Goal: Task Accomplishment & Management: Manage account settings

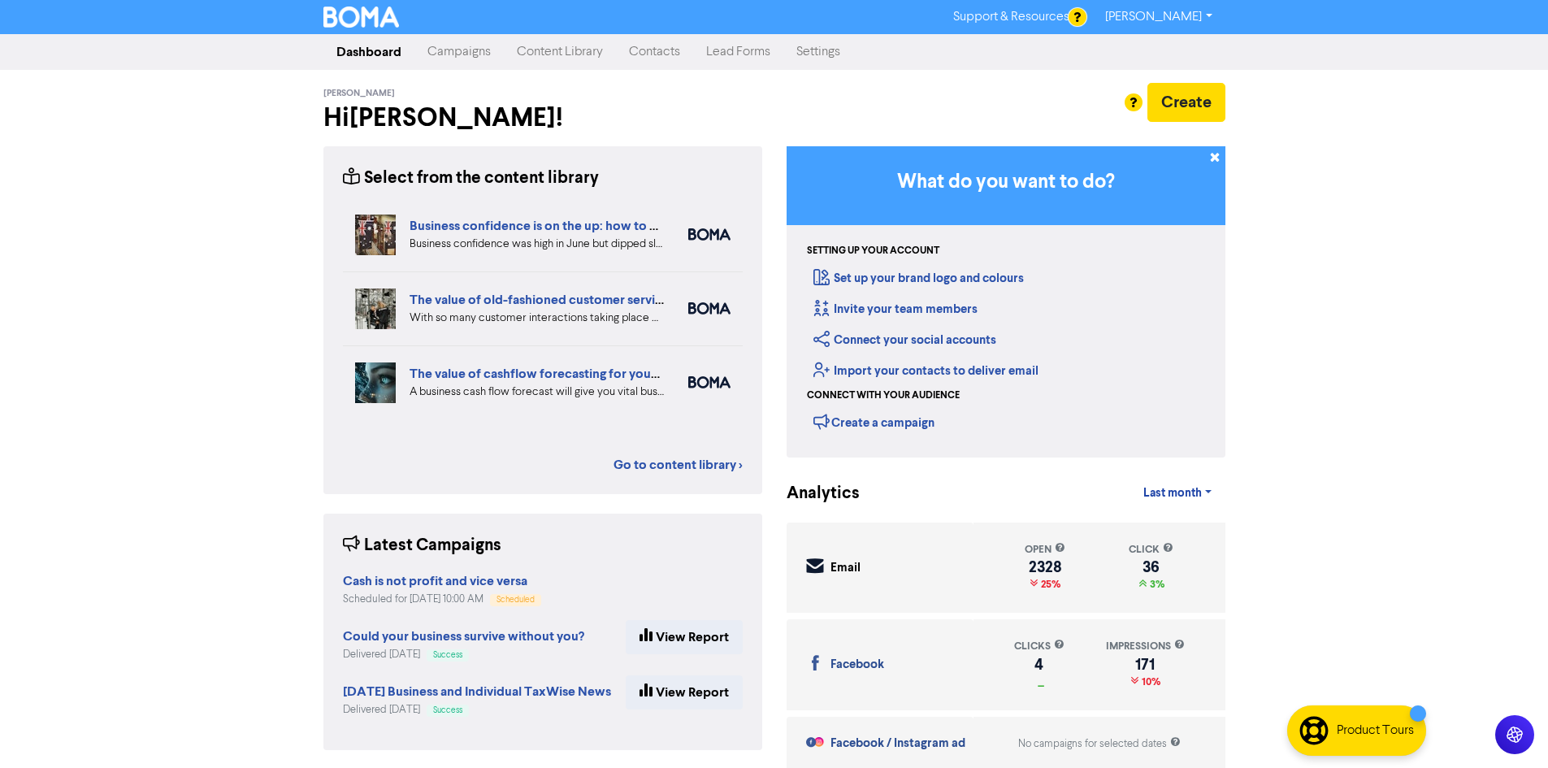
click at [461, 66] on link "Campaigns" at bounding box center [458, 52] width 89 height 32
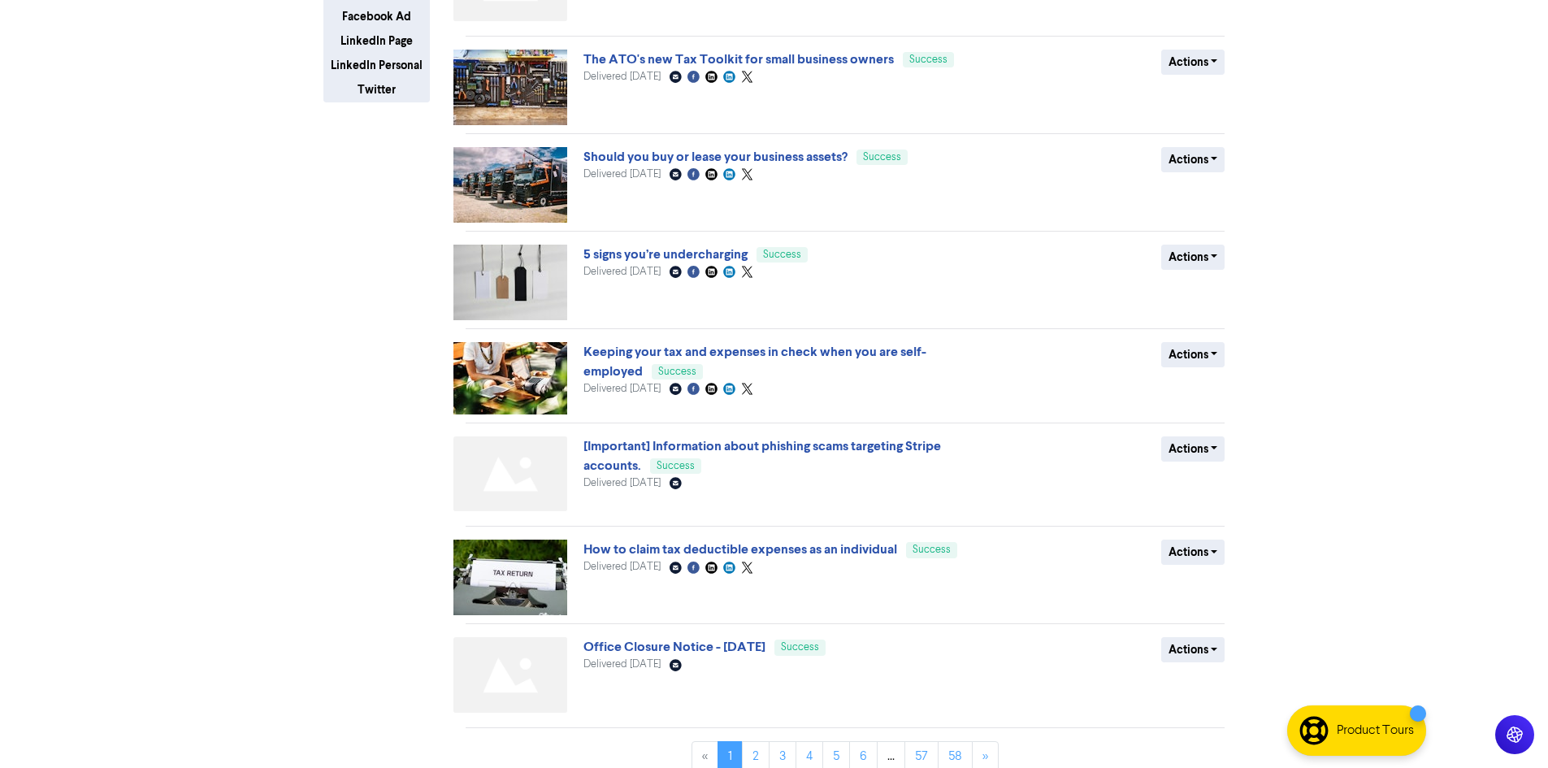
scroll to position [400, 0]
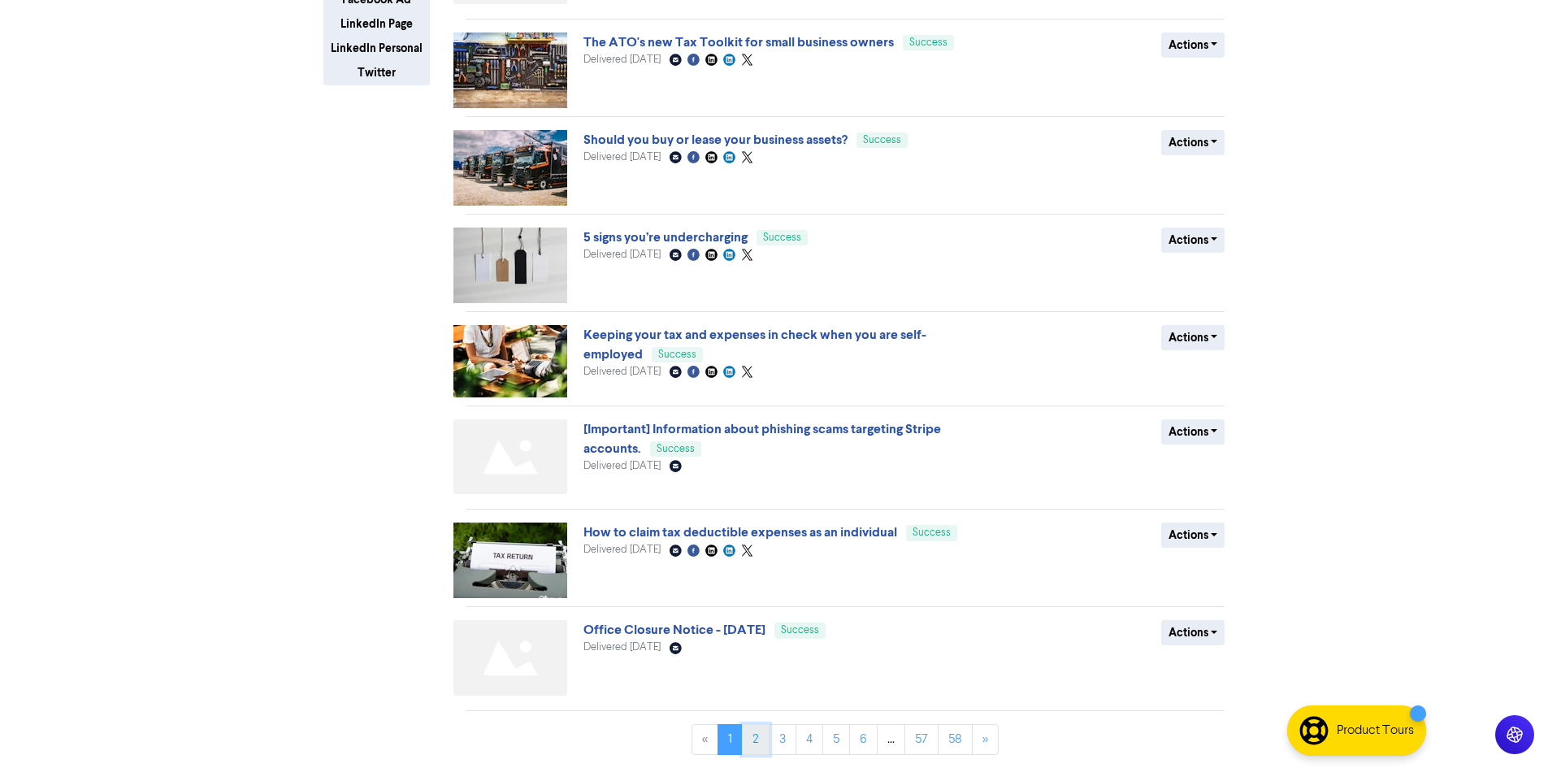
click at [764, 748] on link "2" at bounding box center [756, 739] width 28 height 31
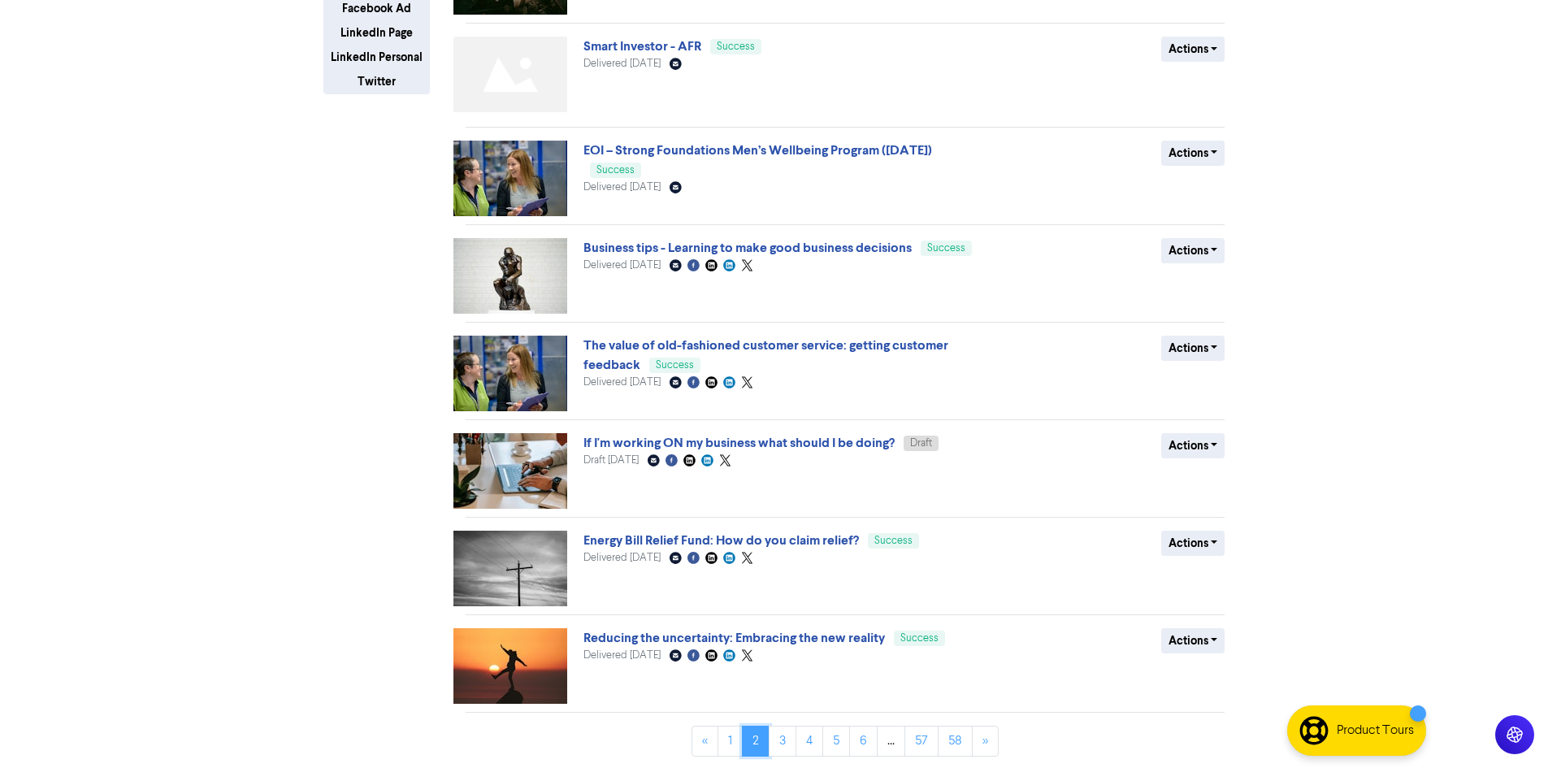
scroll to position [392, 0]
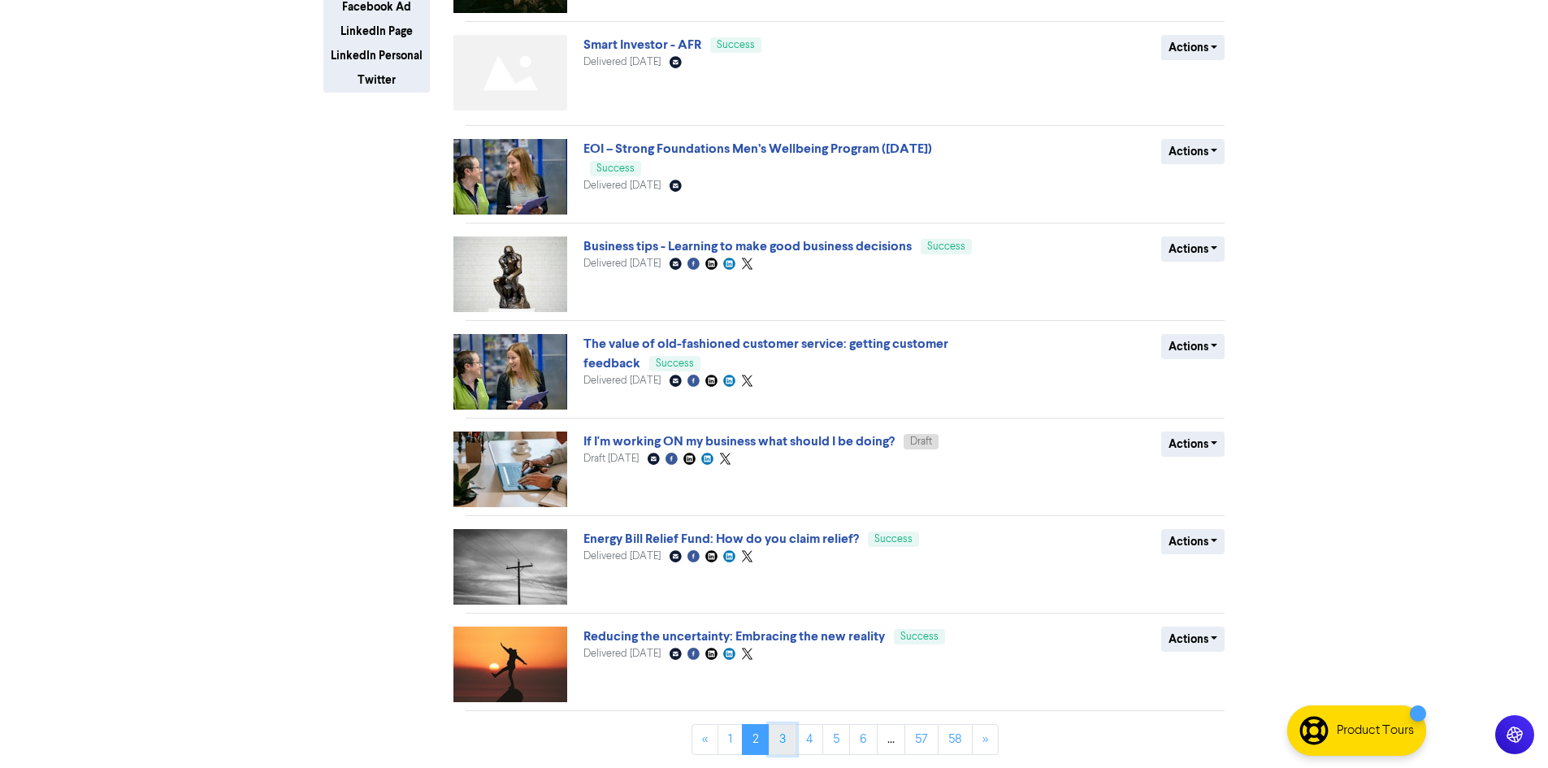
click at [774, 744] on link "3" at bounding box center [783, 739] width 28 height 31
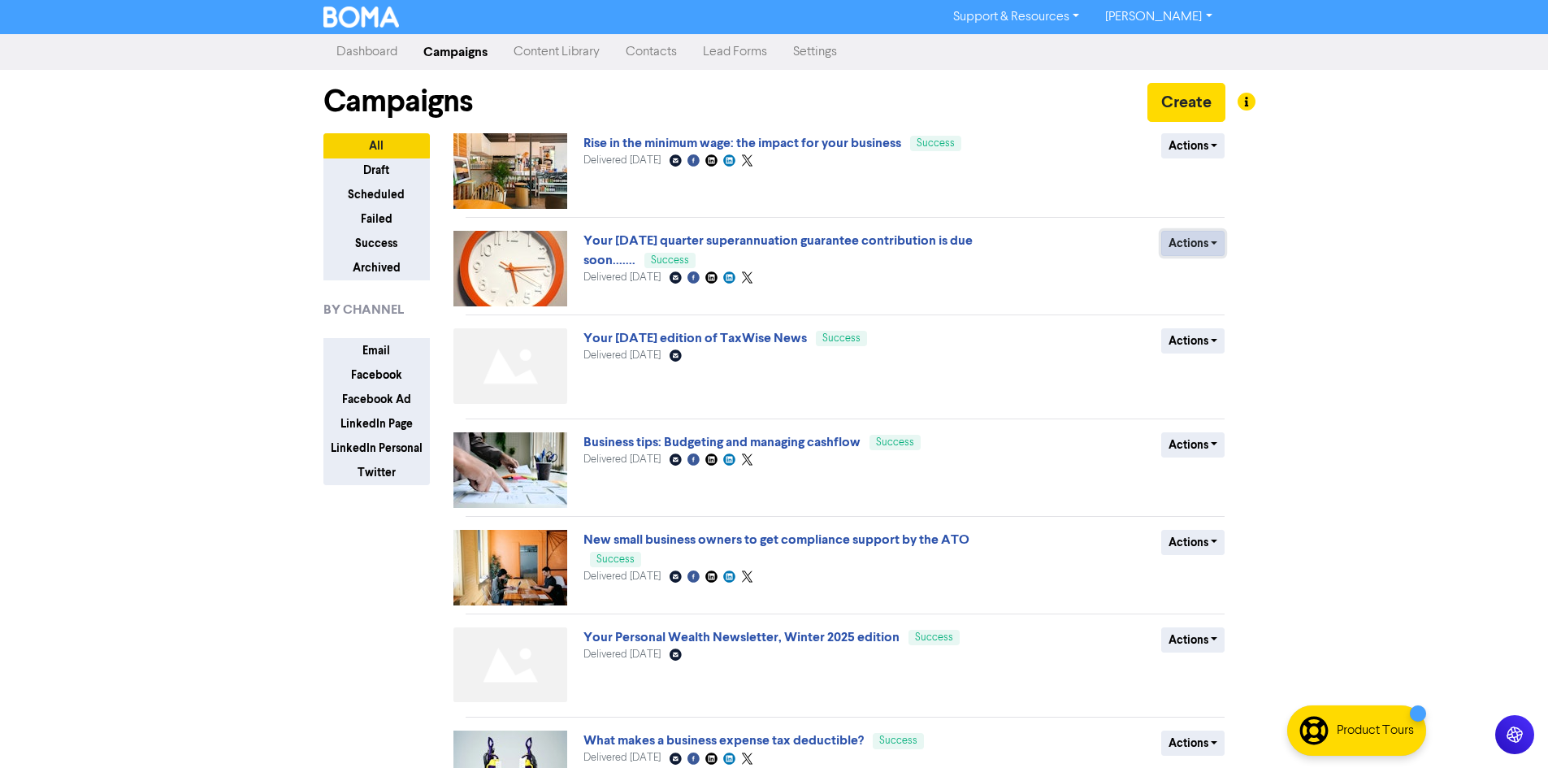
click at [1185, 232] on button "Actions" at bounding box center [1193, 243] width 64 height 25
click at [1196, 275] on button "Duplicate" at bounding box center [1226, 278] width 128 height 26
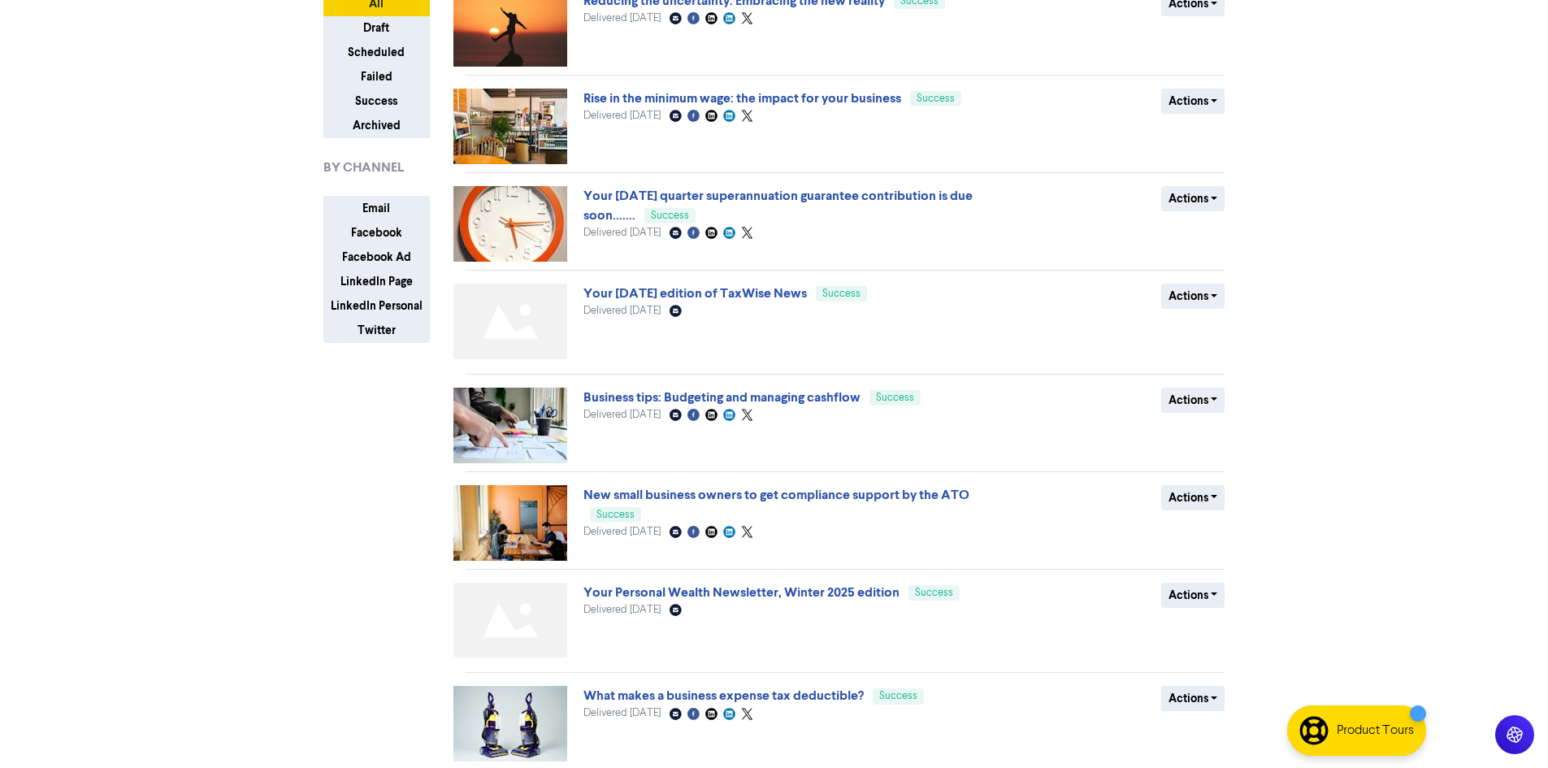
scroll to position [396, 0]
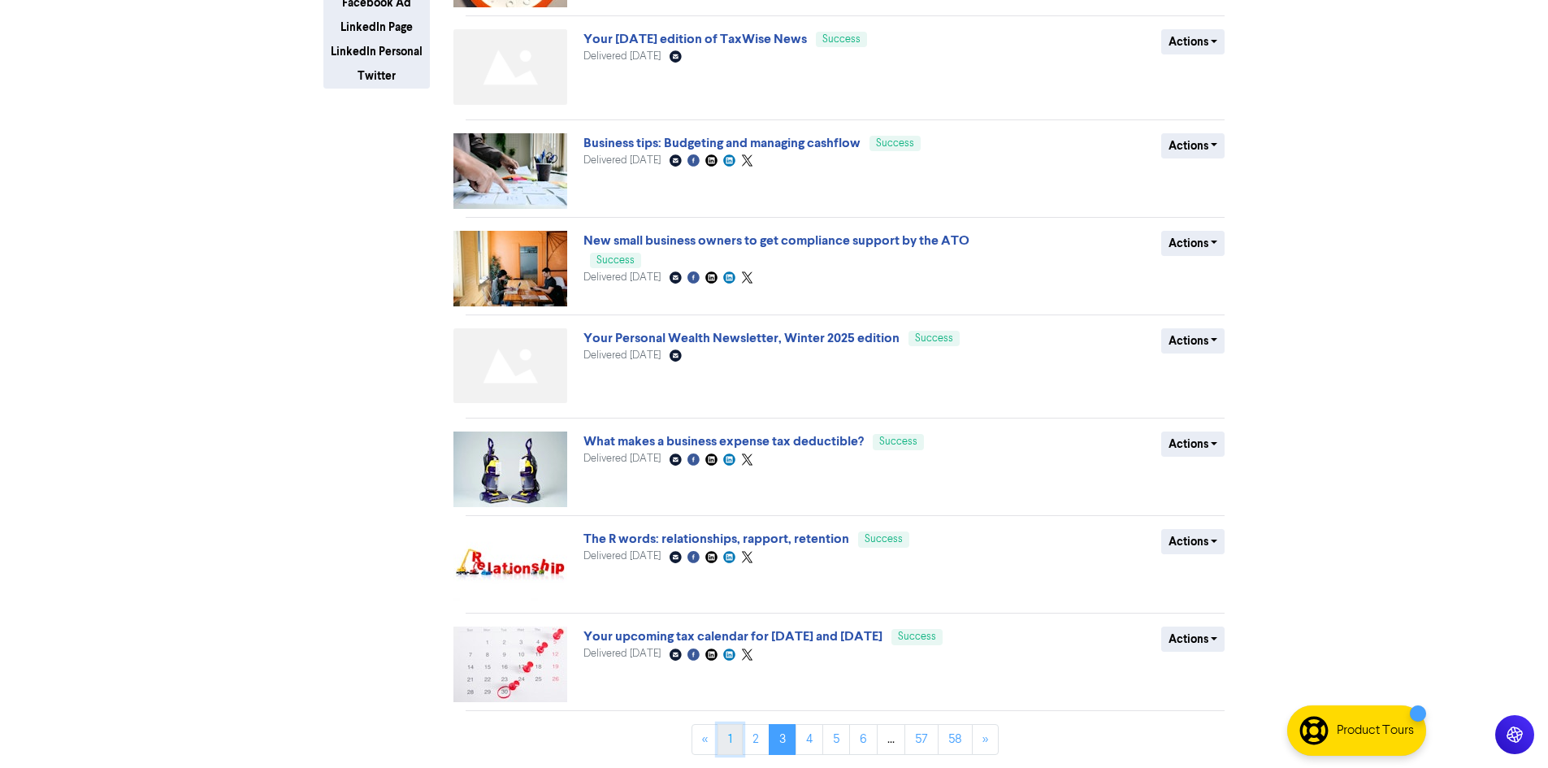
click at [731, 739] on link "1" at bounding box center [729, 739] width 25 height 31
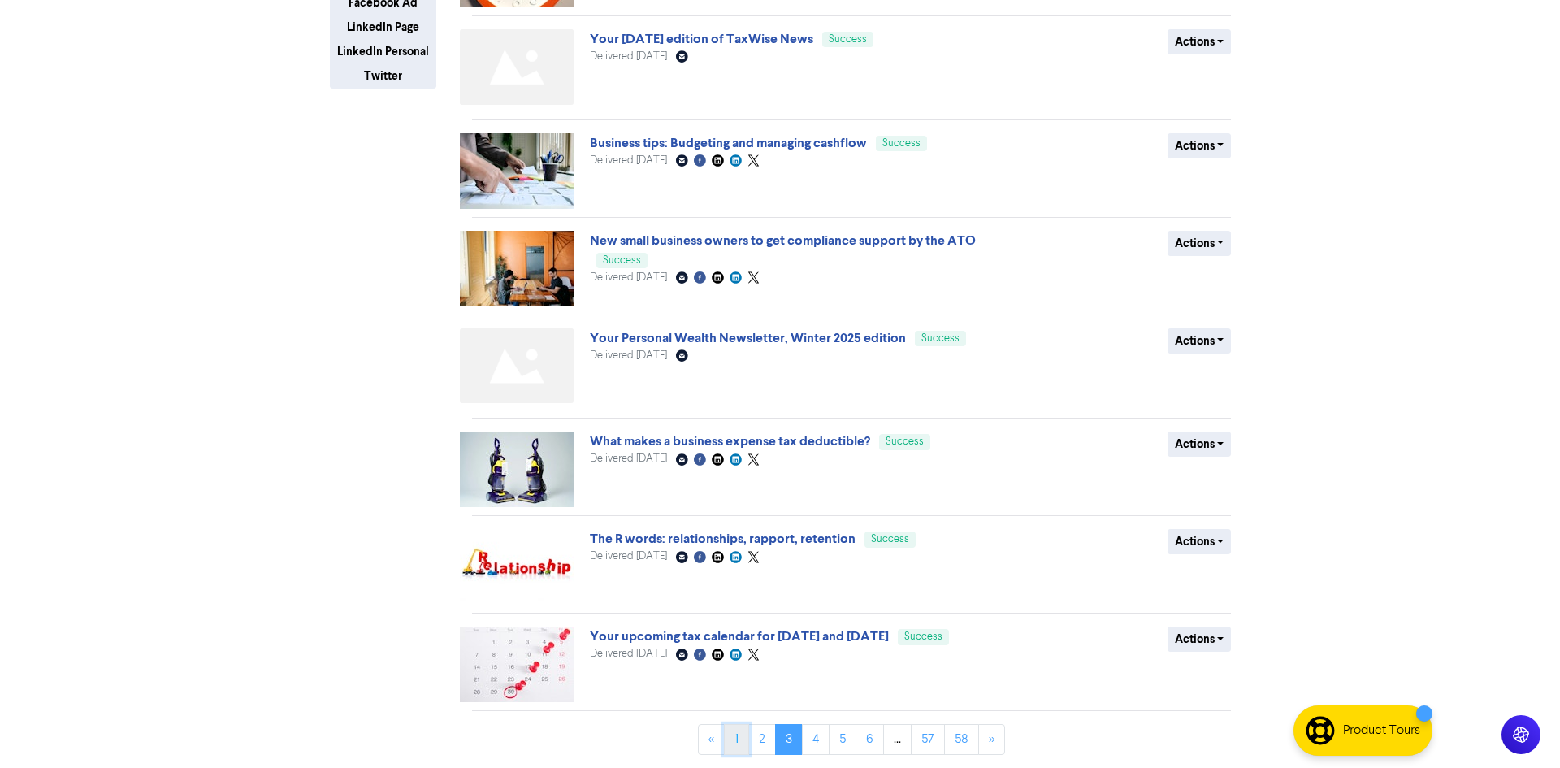
scroll to position [0, 0]
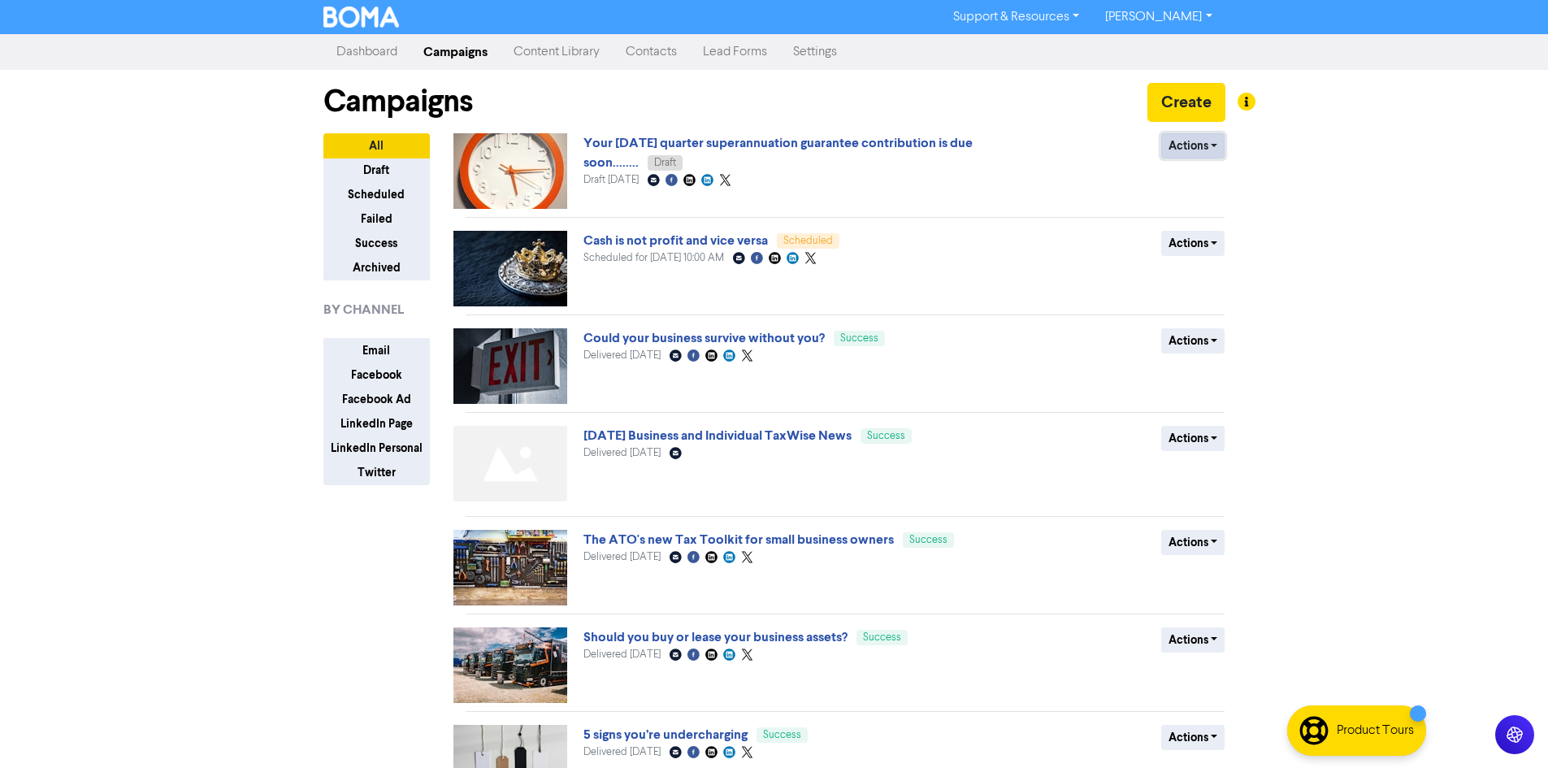
click at [1204, 155] on button "Actions" at bounding box center [1193, 145] width 64 height 25
click at [1199, 229] on button "Rename" at bounding box center [1226, 232] width 128 height 26
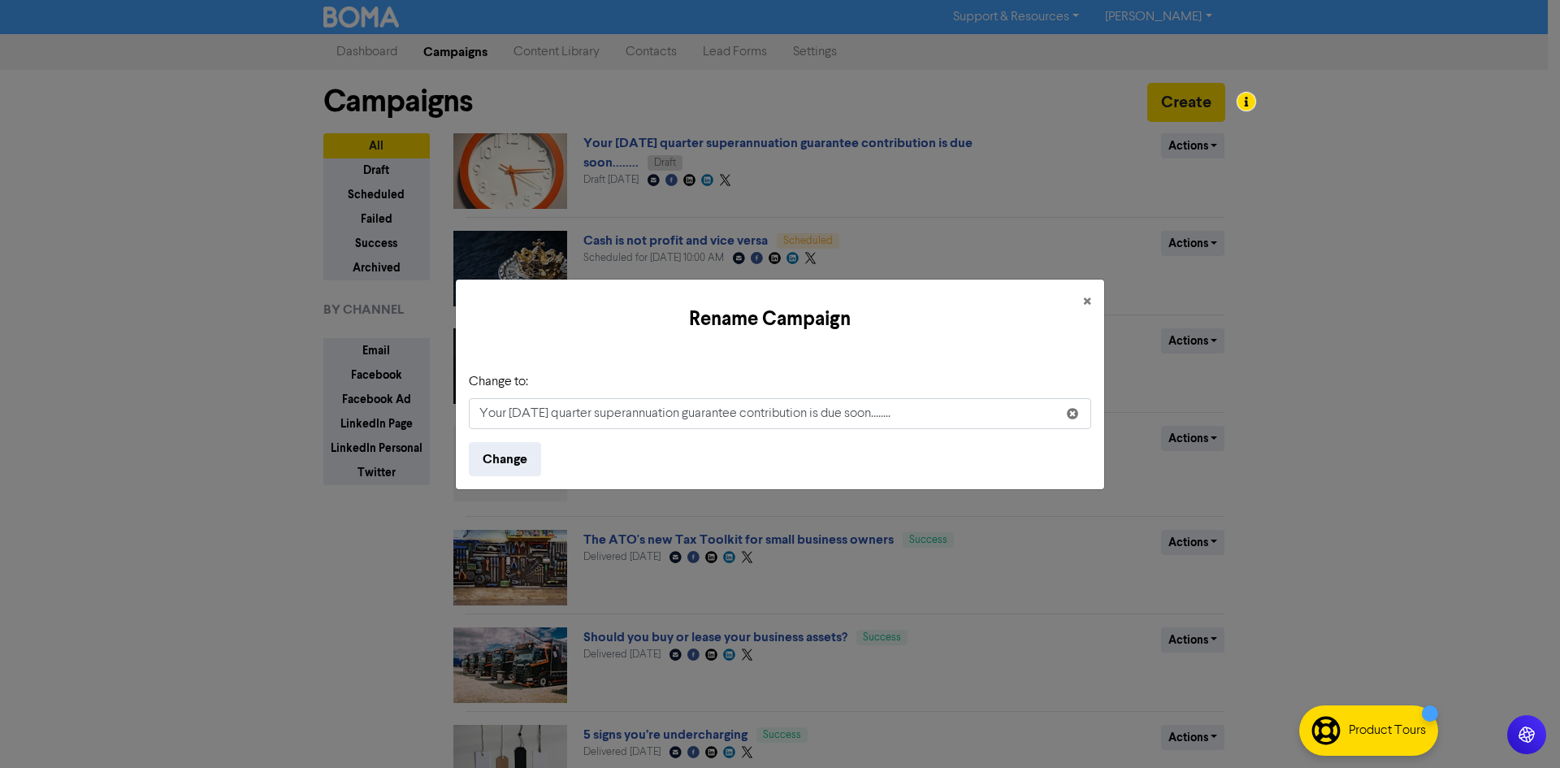
click at [525, 418] on input "Your [DATE] quarter superannuation guarantee contribution is due soon........" at bounding box center [780, 413] width 622 height 31
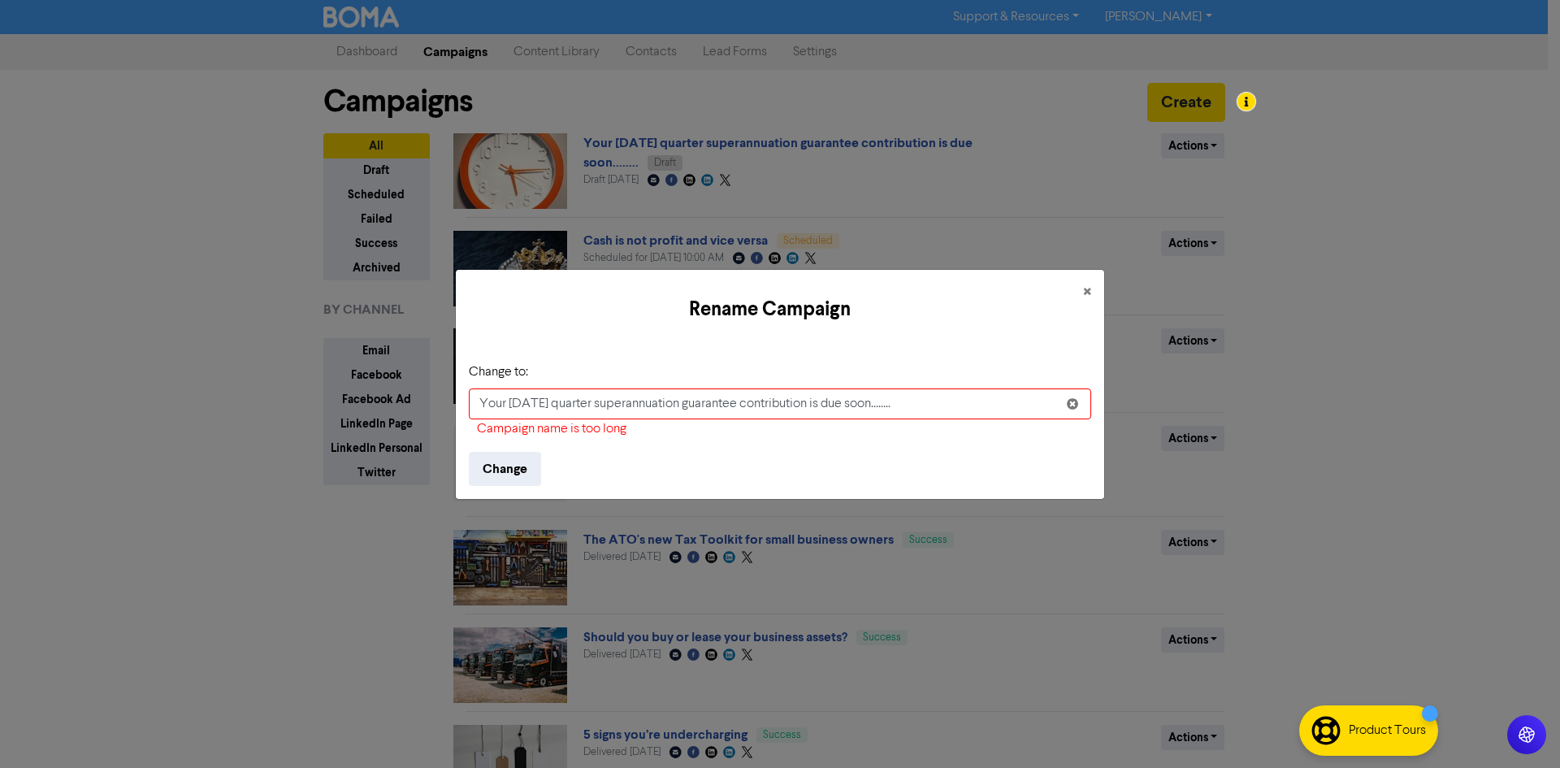
click at [976, 406] on input "Your [DATE] quarter superannuation guarantee contribution is due soon........" at bounding box center [780, 403] width 622 height 31
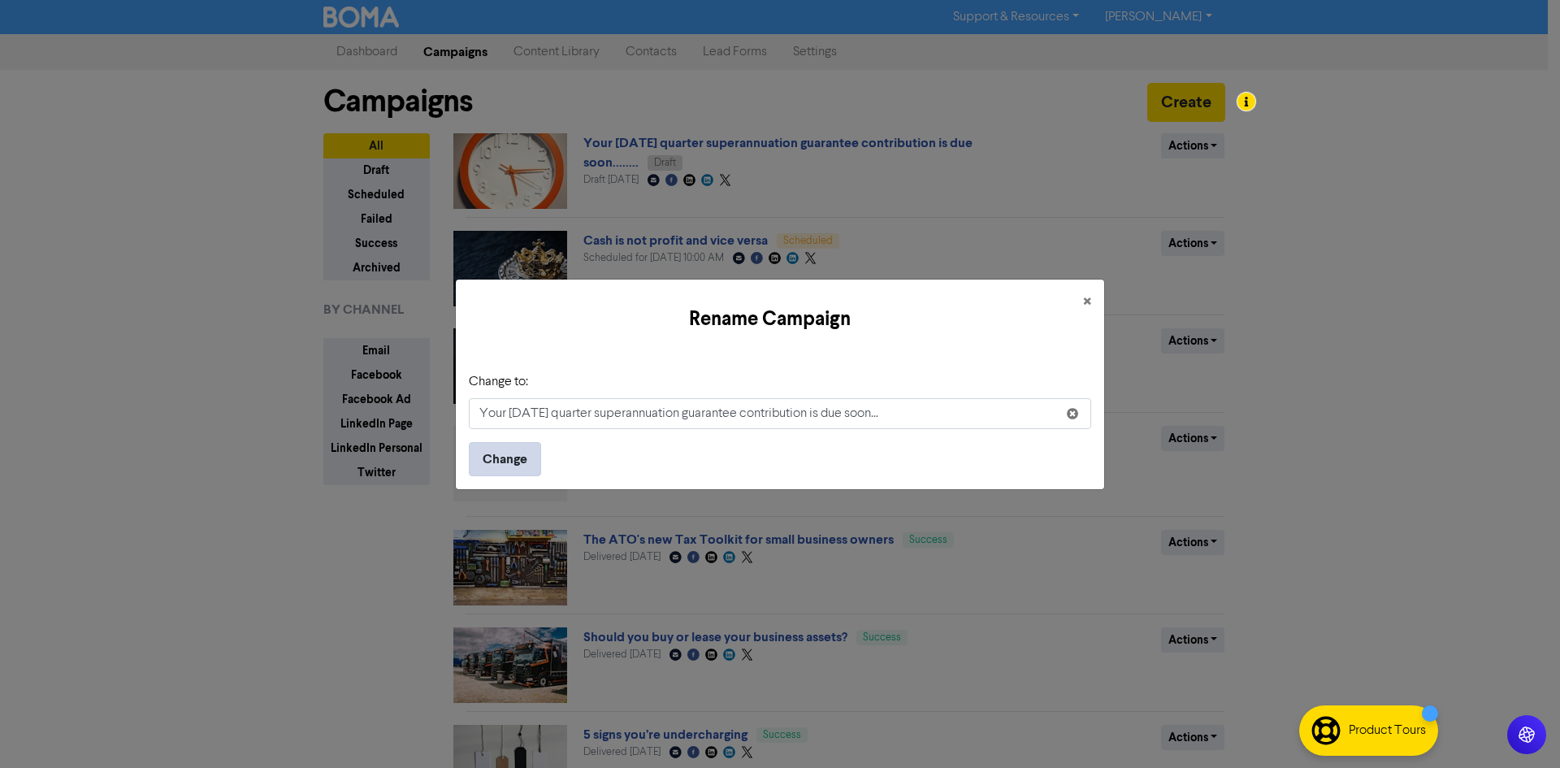
type input "Your [DATE] quarter superannuation guarantee contribution is due soon..."
click at [529, 459] on button "Change" at bounding box center [505, 459] width 72 height 34
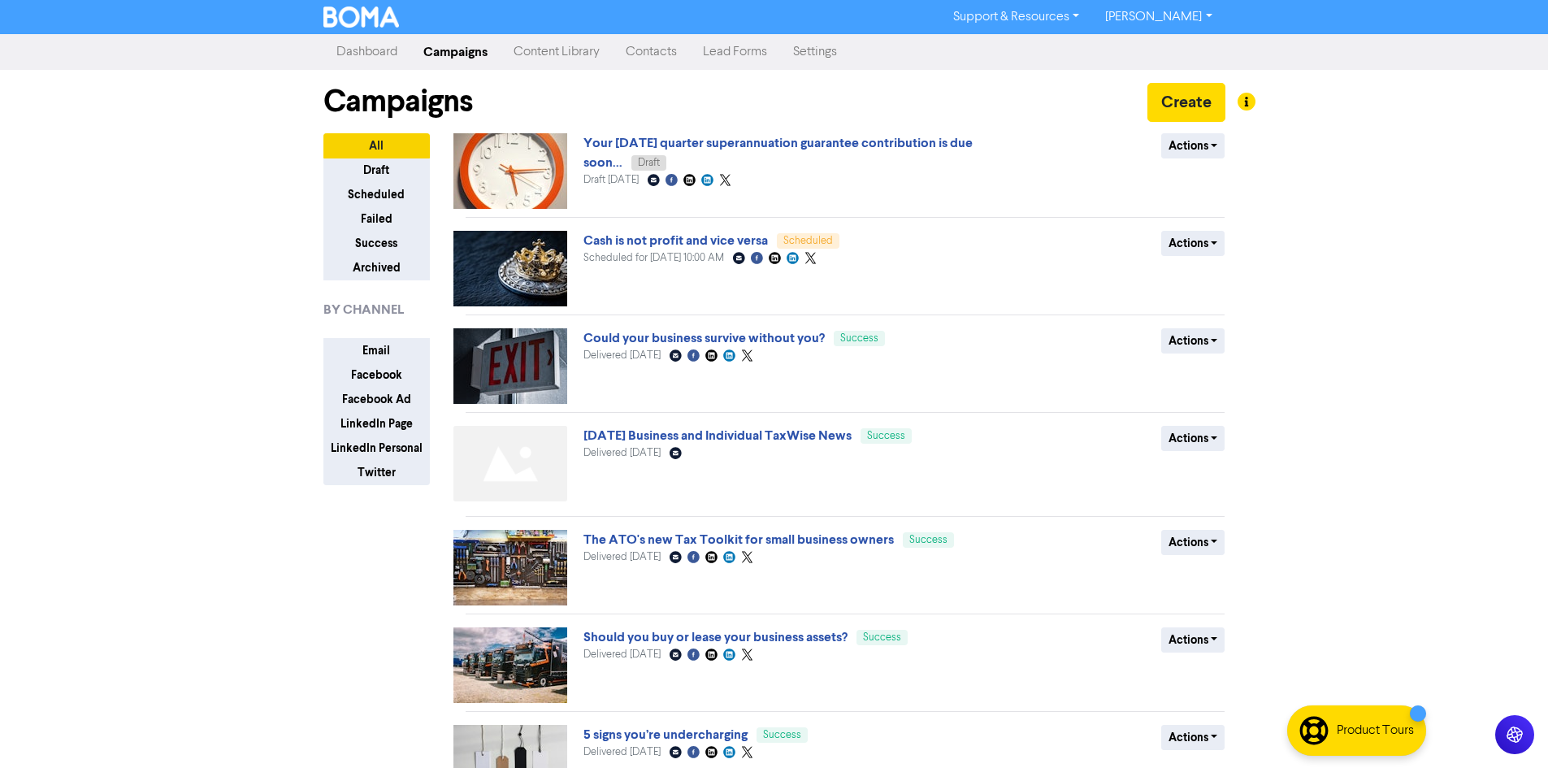
click at [675, 156] on span "Your [DATE] quarter superannuation guarantee contribution is due soon... Draft" at bounding box center [777, 152] width 389 height 32
click at [669, 151] on link "Your [DATE] quarter superannuation guarantee contribution is due soon..." at bounding box center [777, 153] width 389 height 36
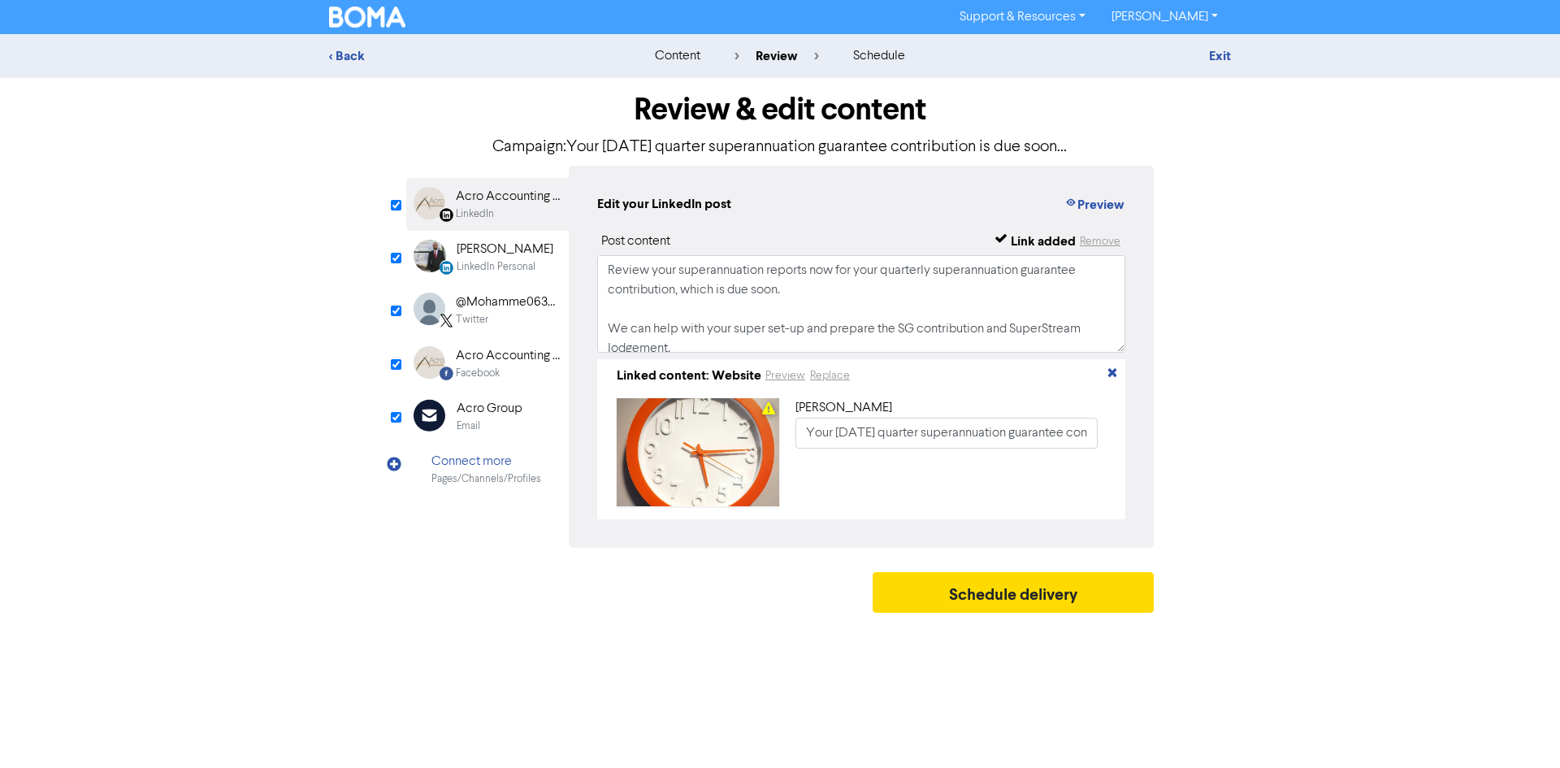
click at [455, 246] on div "LinkedIn Personal Created with Sketch. [PERSON_NAME] LinkedIn Personal" at bounding box center [487, 257] width 162 height 53
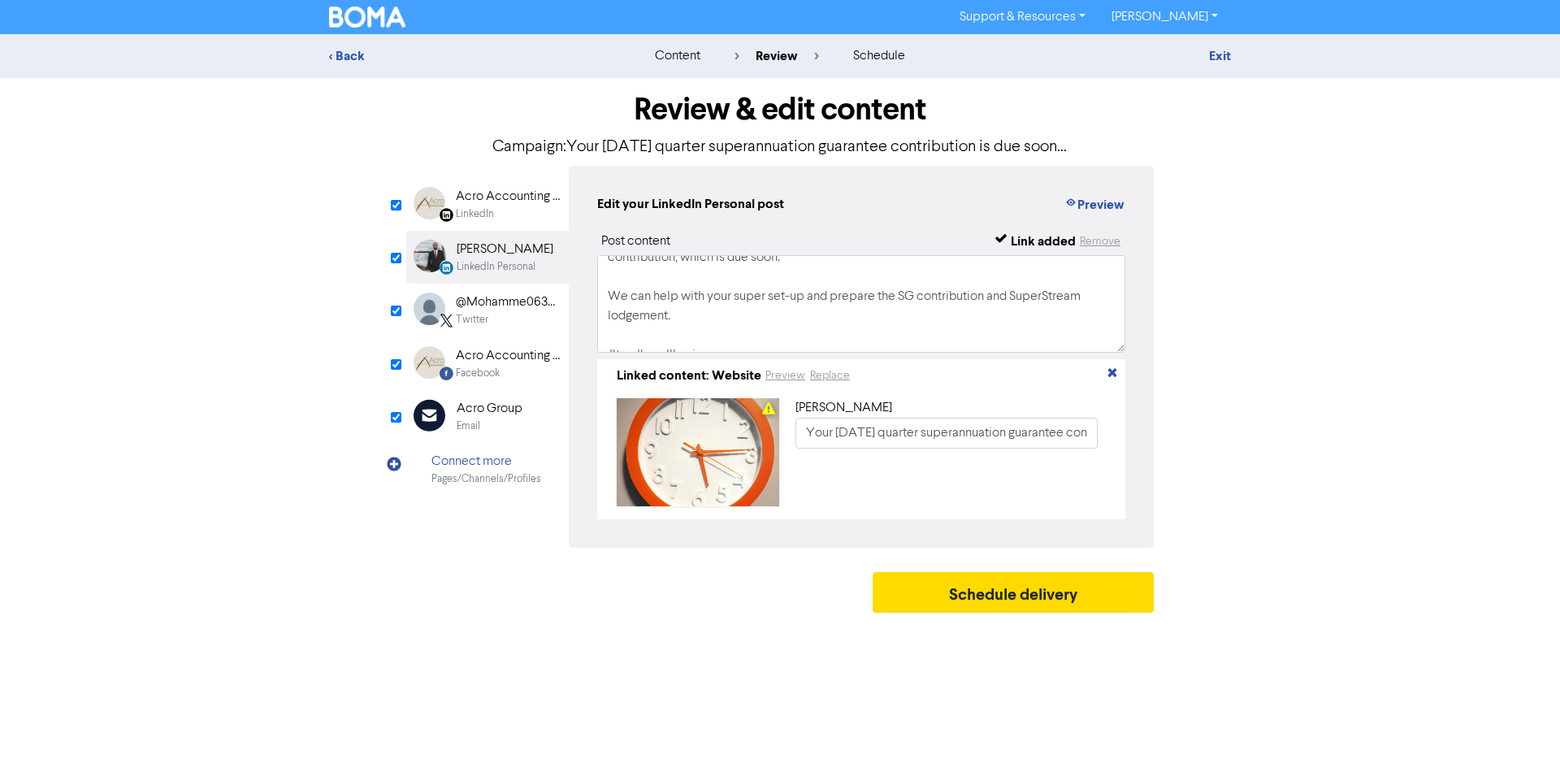
scroll to position [50, 0]
click at [496, 299] on div "@Mohamme06359446" at bounding box center [508, 301] width 104 height 19
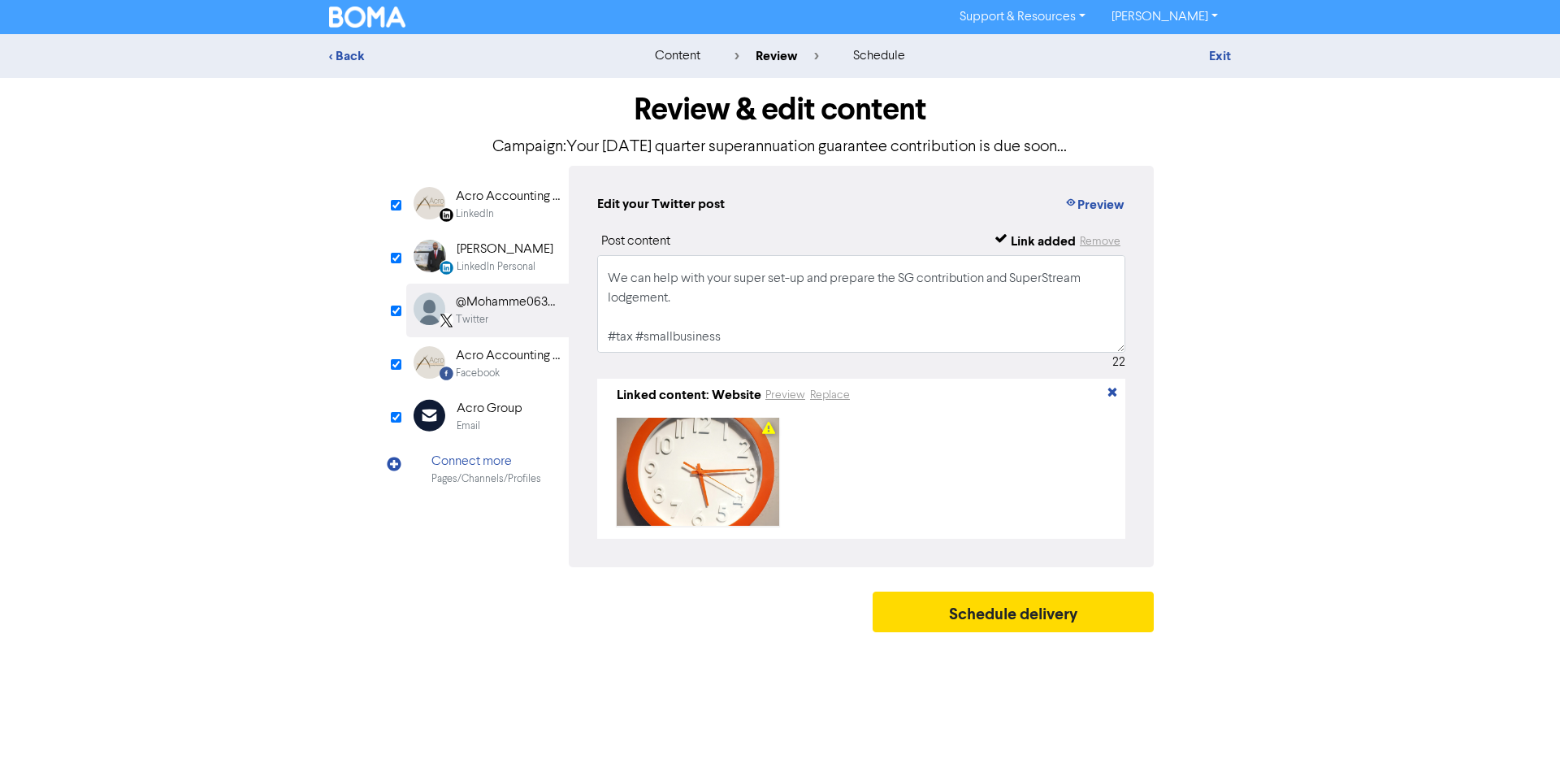
scroll to position [89, 0]
click at [483, 349] on div "Acro Accounting & Financial Planning" at bounding box center [508, 355] width 104 height 19
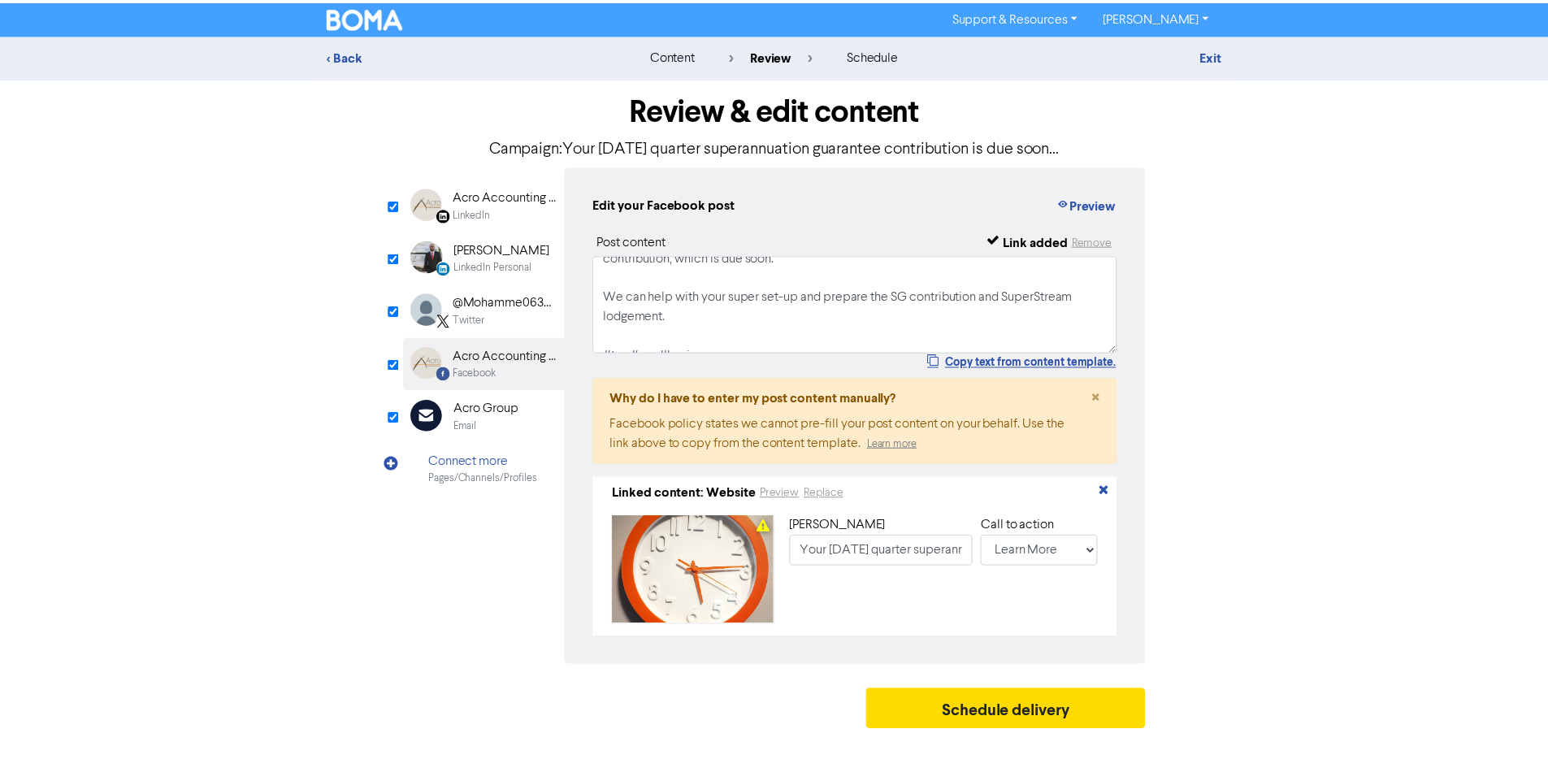
scroll to position [50, 0]
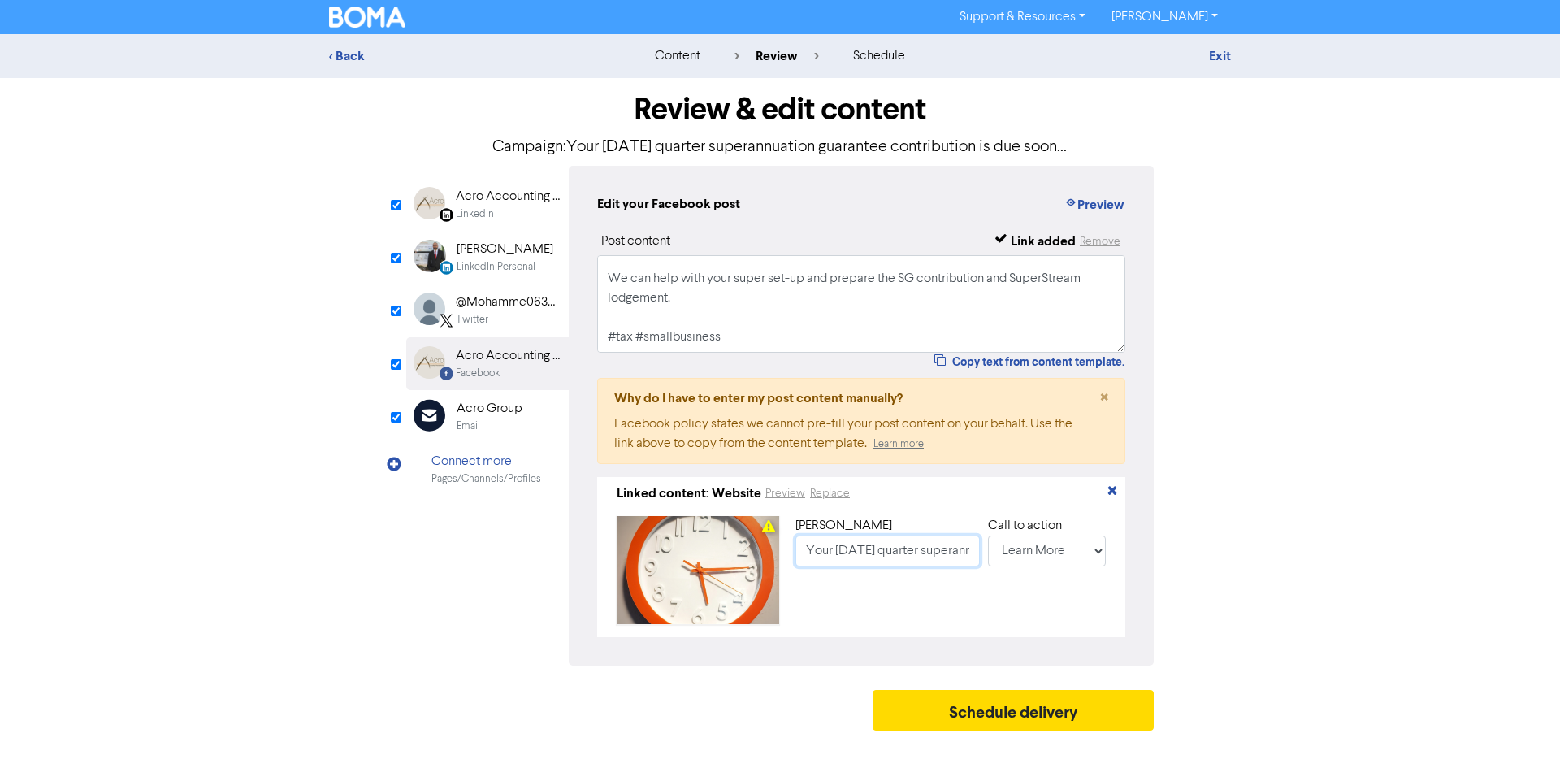
click at [837, 544] on input "Your [DATE] quarter superannuation guarantee contribution is due soon" at bounding box center [887, 550] width 184 height 31
type input "Your Septe2025 quarter superannuation guarantee contribution is due soon"
type input "Review your superannuation reports now for your quarterly superannuation guaran…"
type input "Your Septem2025 quarter superannuation guarantee contribution is due soon"
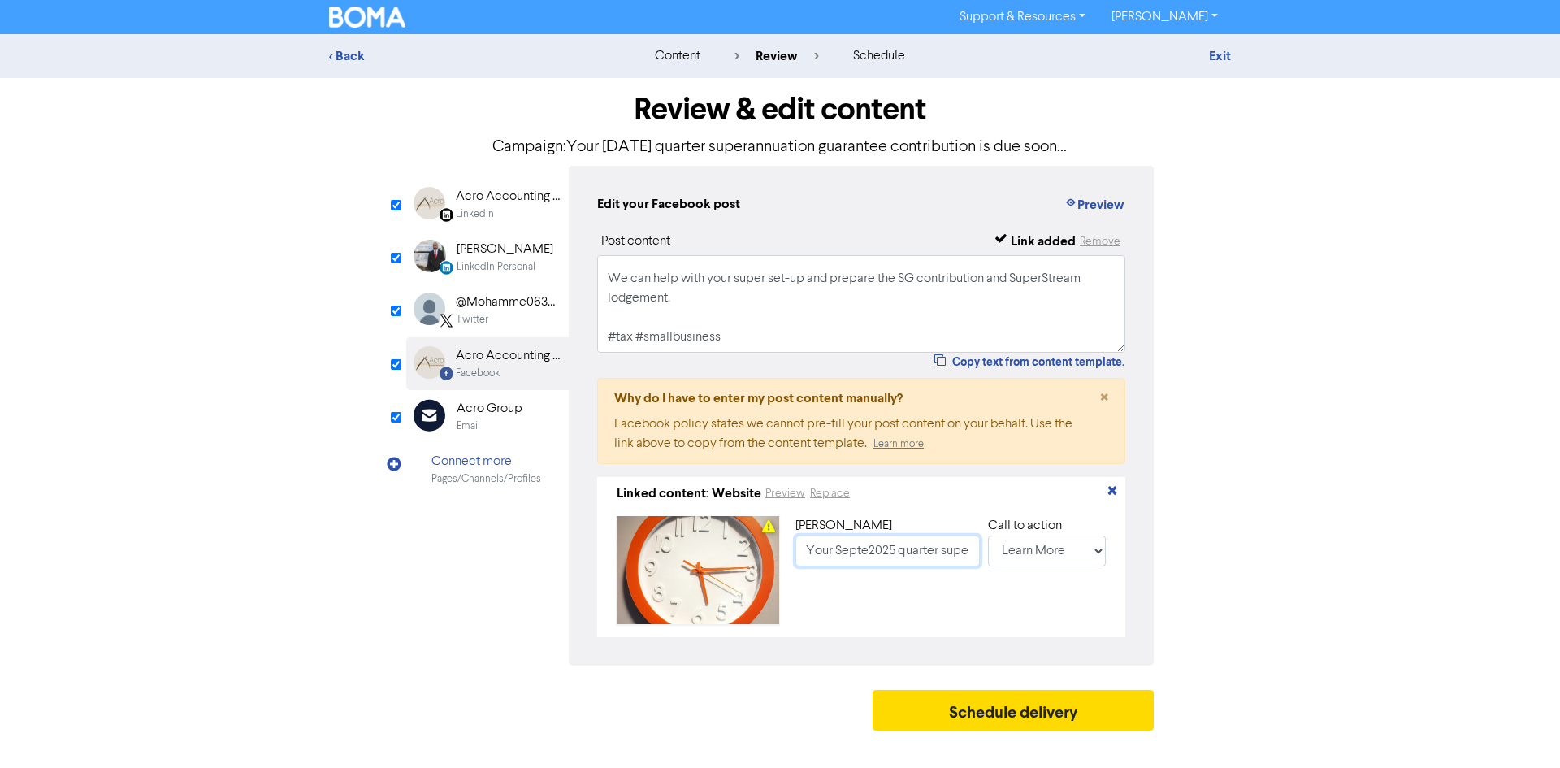
type input "Review your superannuation reports now for your quarterly superannuation guaran…"
type input "Your Septemb2025 quarter superannuation guarantee contribution is due soon"
type input "Review your superannuation reports now for your quarterly superannuation guaran…"
type input "Your Septembe2025 quarter superannuation guarantee contribution is due soon"
type input "Review your superannuation reports now for your quarterly superannuation guaran…"
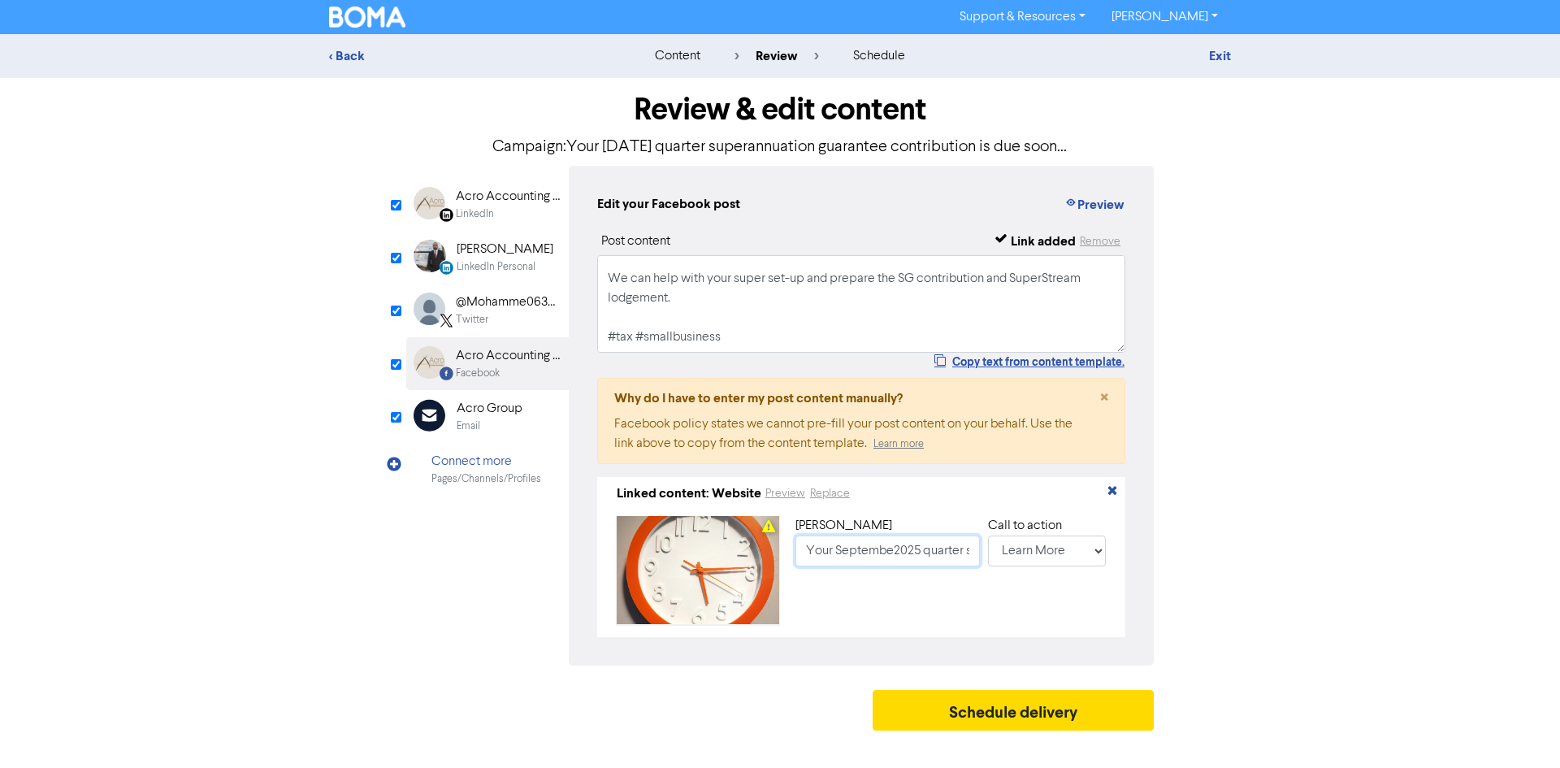
type input "Your [DATE] quarter superannuation guarantee contribution is due soon"
type input "Review your superannuation reports now for your quarterly superannuation guaran…"
type input "Your [DATE] quarter superannuation guarantee contribution is due soon"
type input "Review your superannuation reports now for your quarterly superannuation guaran…"
type input "Your [DATE] quarter superannuation guarantee contribution is due soon"
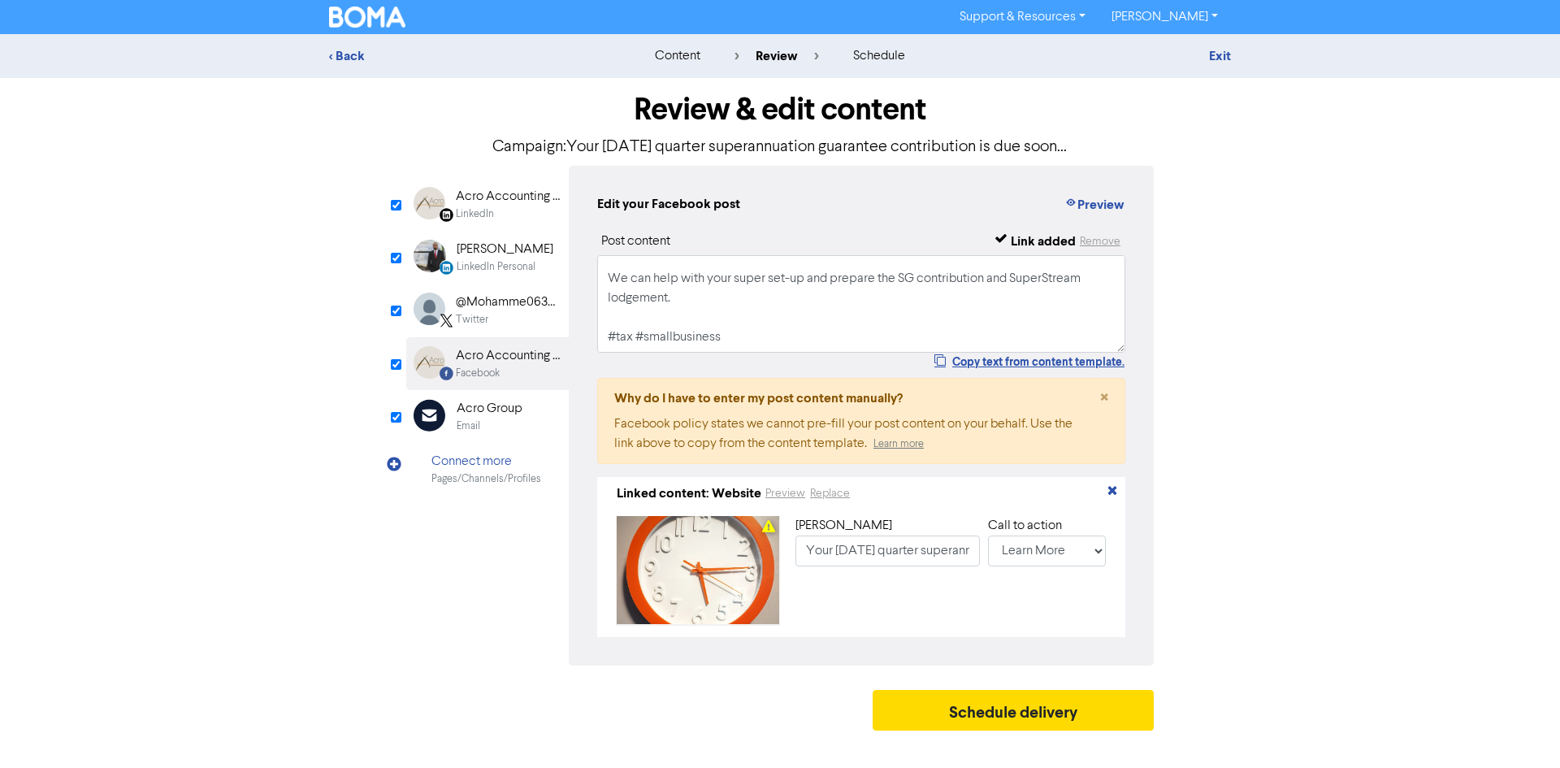
click at [508, 409] on div "Acro Group" at bounding box center [490, 408] width 66 height 19
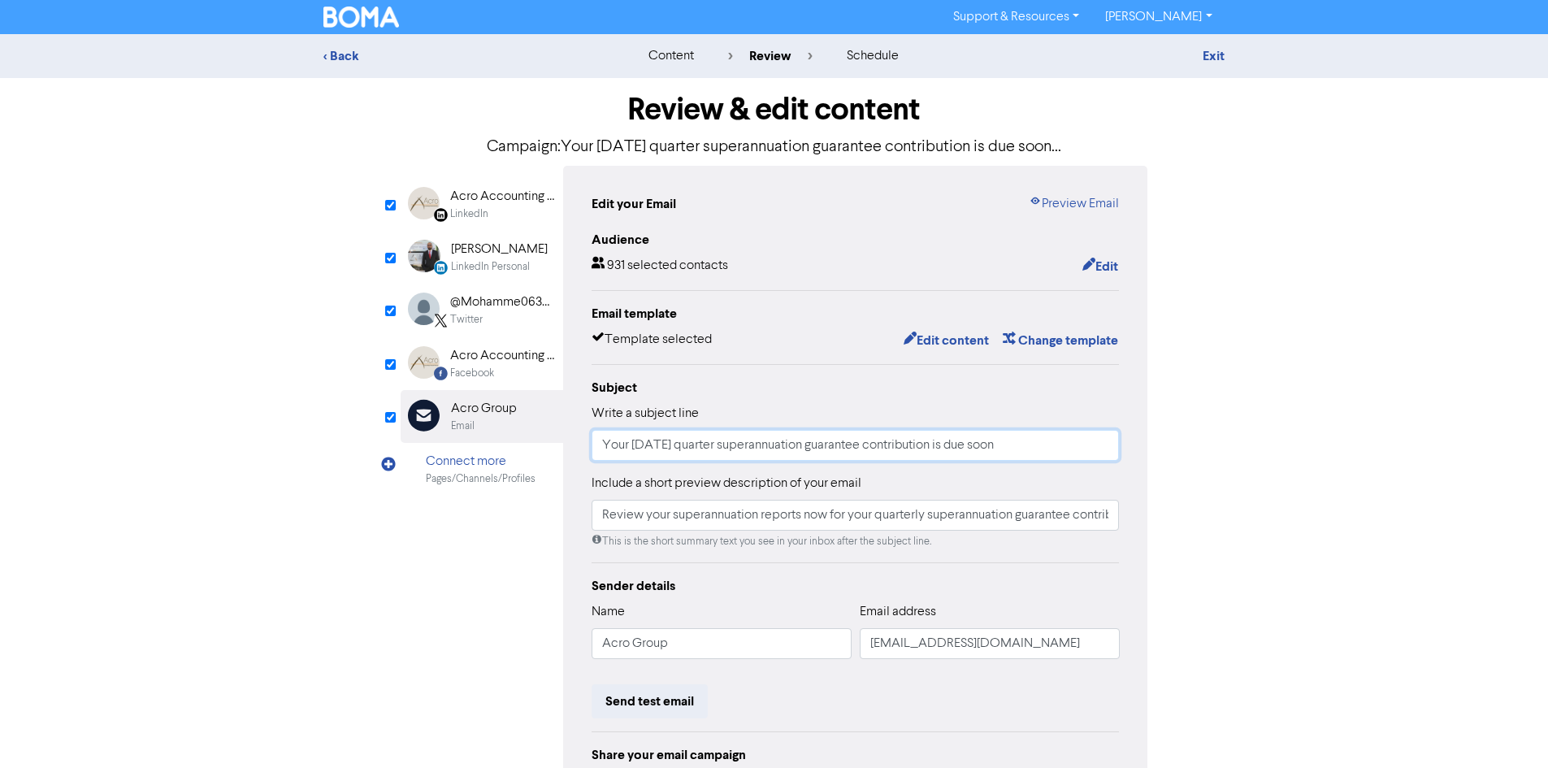
type input "Review your superannuation reports now for your quarterly superannuation guaran…"
click at [645, 446] on input "Your [DATE] quarter superannuation guarantee contribution is due soon" at bounding box center [855, 445] width 528 height 31
type input "Your S2025 quarter superannuation guarantee contribution is due soon"
type input "Review your superannuation reports now for your quarterly superannuation guaran…"
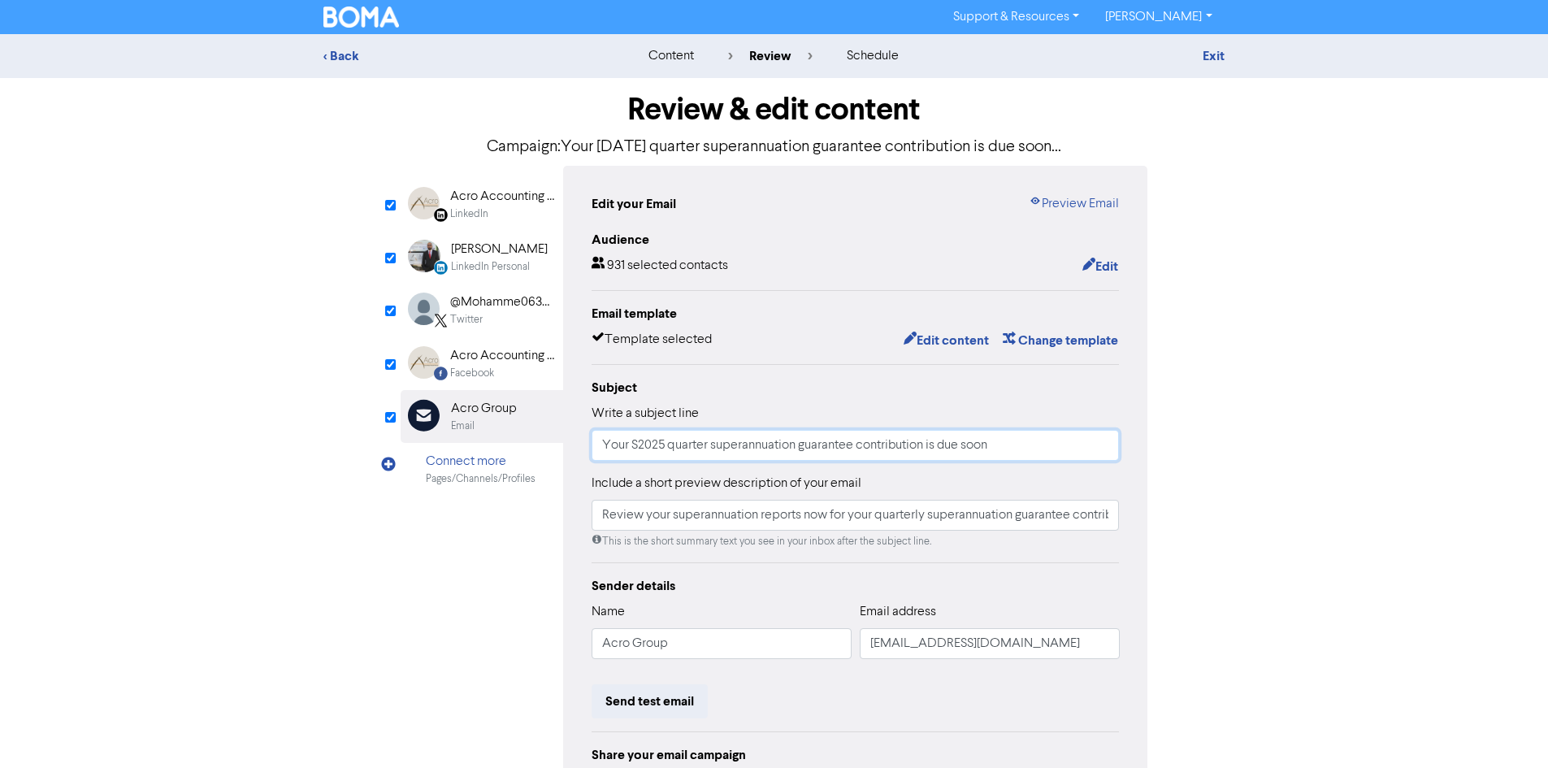
type input "Your Se2025 quarter superannuation guarantee contribution is due soon"
type input "Review your superannuation reports now for your quarterly superannuation guaran…"
type input "Your [DATE] quarter superannuation guarantee contribution is due soon"
type input "Review your superannuation reports now for your quarterly superannuation guaran…"
type input "Your [DATE] quarter superannuation guarantee contribution is due soon"
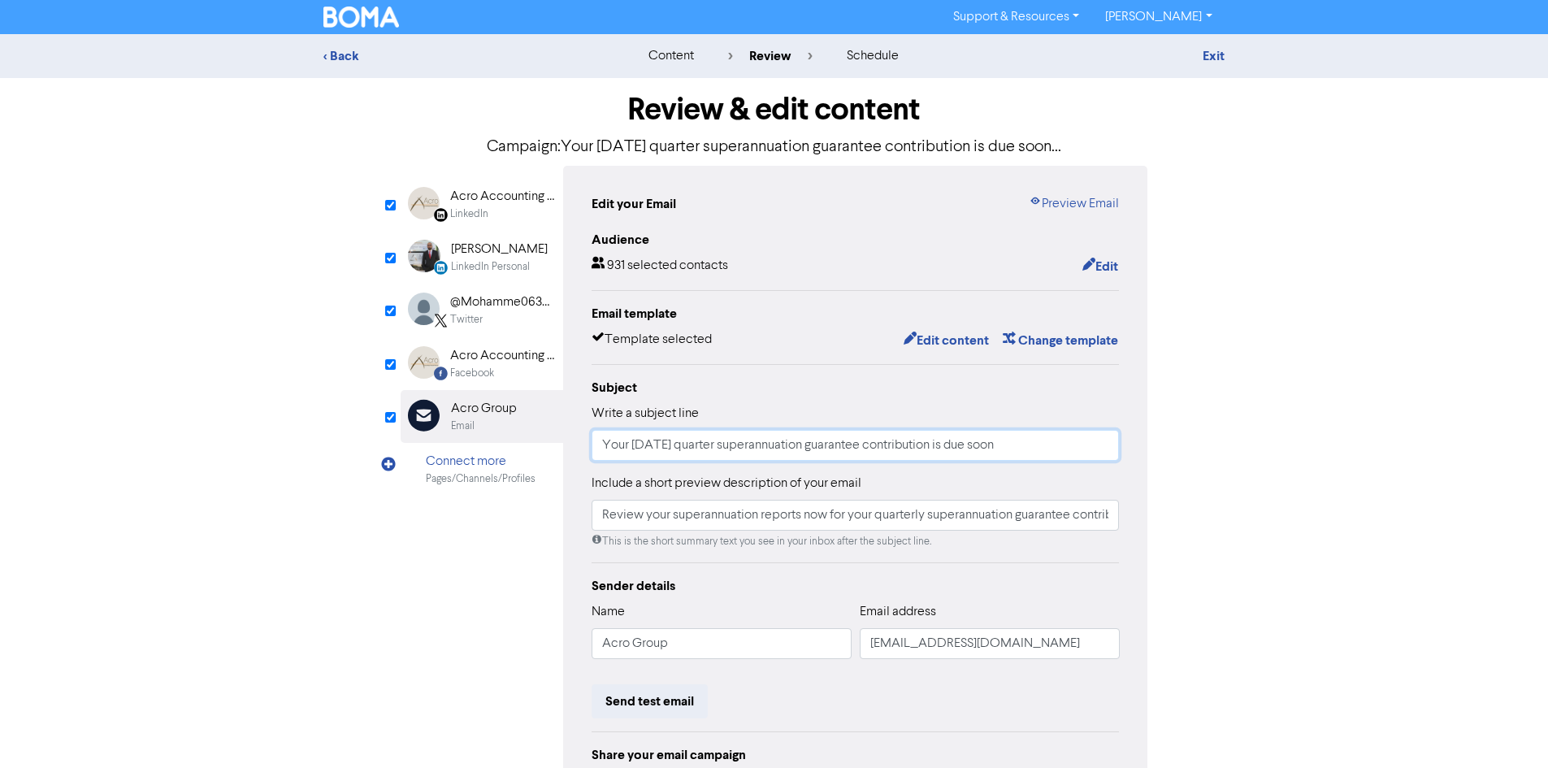
type input "Review your superannuation reports now for your quarterly superannuation guaran…"
type input "Your Septe2025 quarter superannuation guarantee contribution is due soon"
type input "Review your superannuation reports now for your quarterly superannuation guaran…"
type input "Your Septem2025 quarter superannuation guarantee contribution is due soon"
type input "Review your superannuation reports now for your quarterly superannuation guaran…"
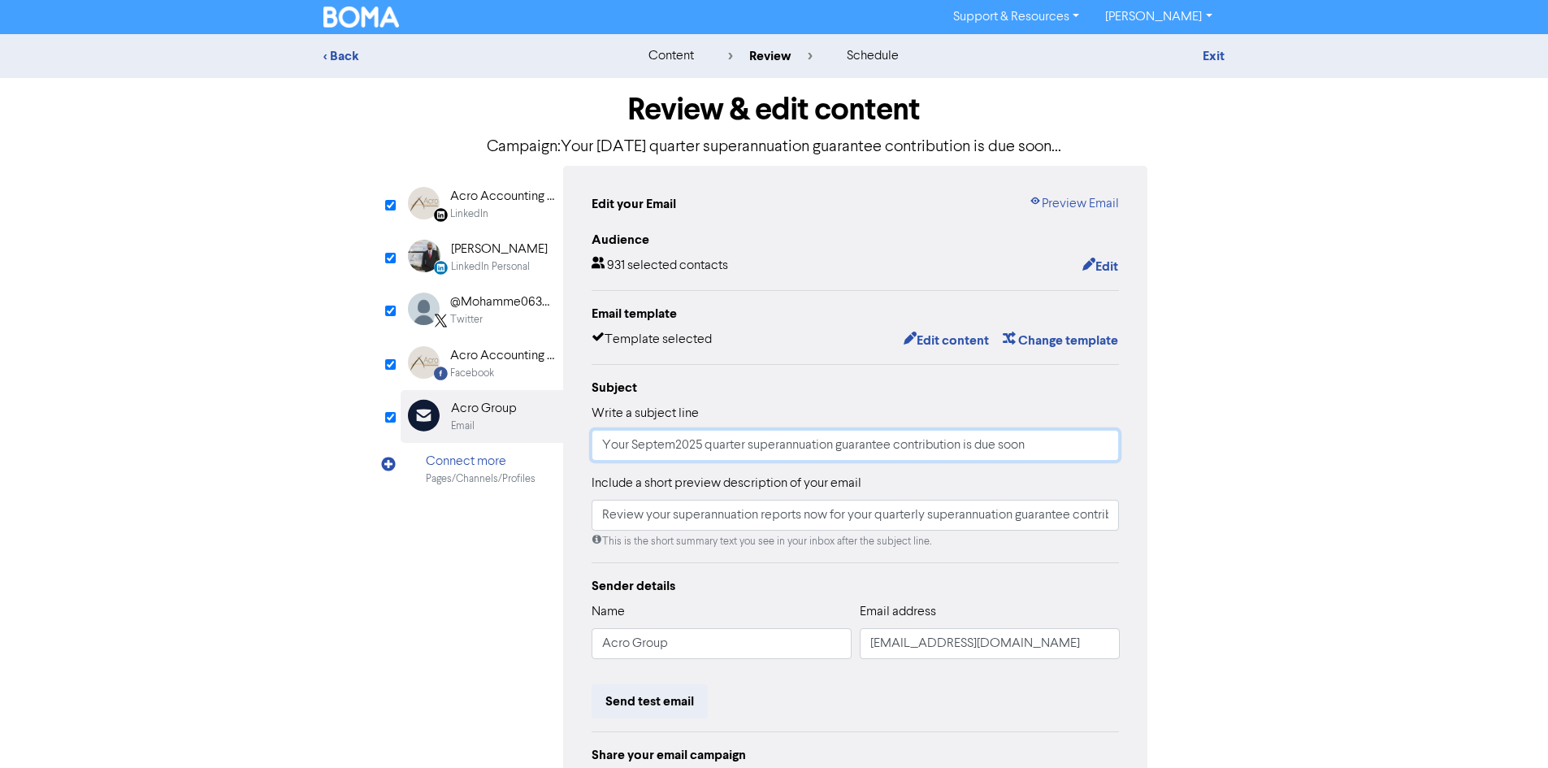
type input "Your Septemb2025 quarter superannuation guarantee contribution is due soon"
type input "Review your superannuation reports now for your quarterly superannuation guaran…"
type input "Your Septembe2025 quarter superannuation guarantee contribution is due soon"
type input "Review your superannuation reports now for your quarterly superannuation guaran…"
type input "Your [DATE] quarter superannuation guarantee contribution is due soon"
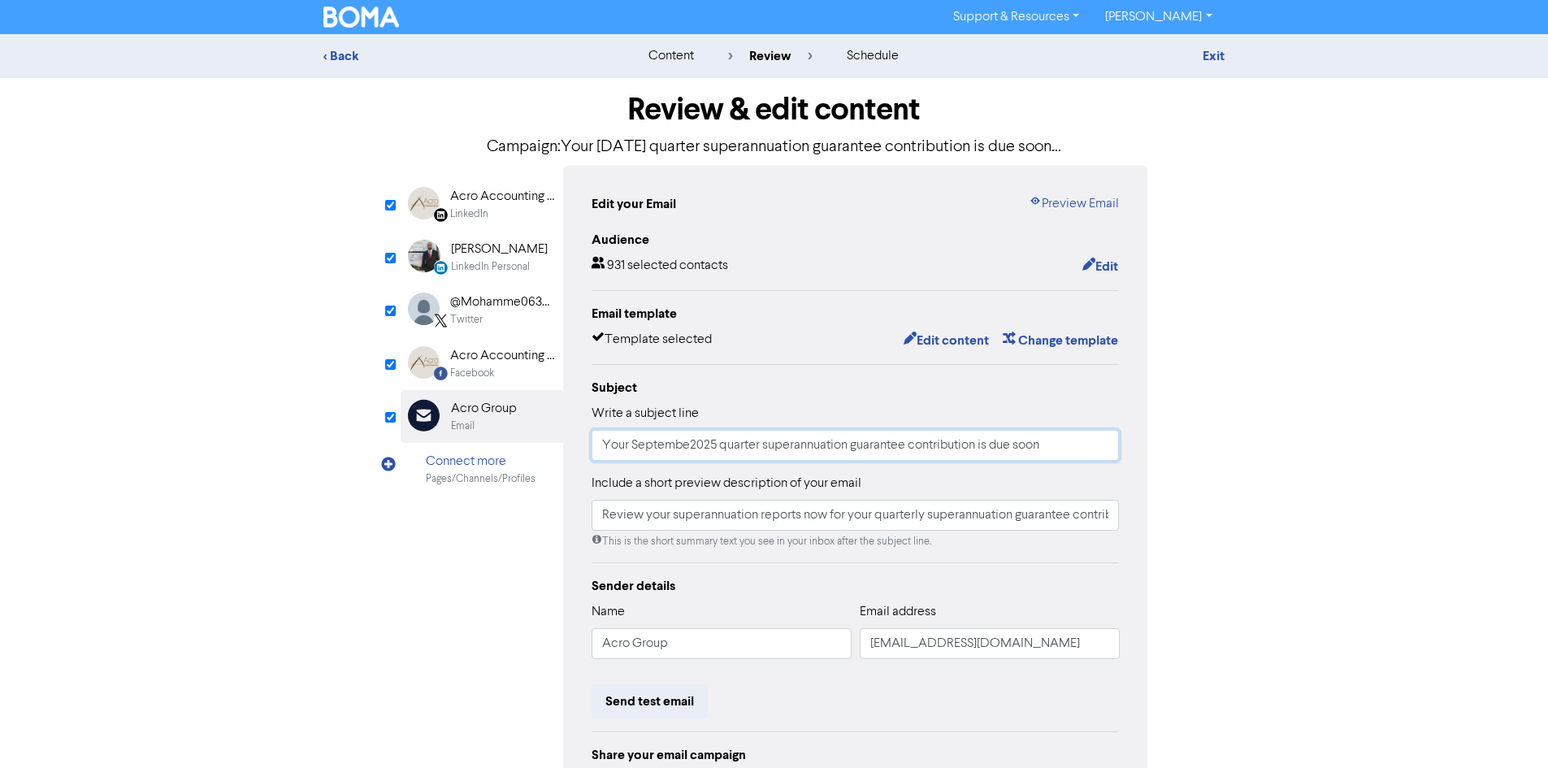
type input "Review your superannuation reports now for your quarterly superannuation guaran…"
type input "Your [DATE] quarter superannuation guarantee contribution is due soon"
type input "Review your superannuation reports now for your quarterly superannuation guaran…"
type input "Your [DATE] quarter superannuation guarantee contribution is due soon"
click at [829, 523] on input "Review your superannuation reports now for your quarterly superannuation guaran…" at bounding box center [855, 515] width 528 height 31
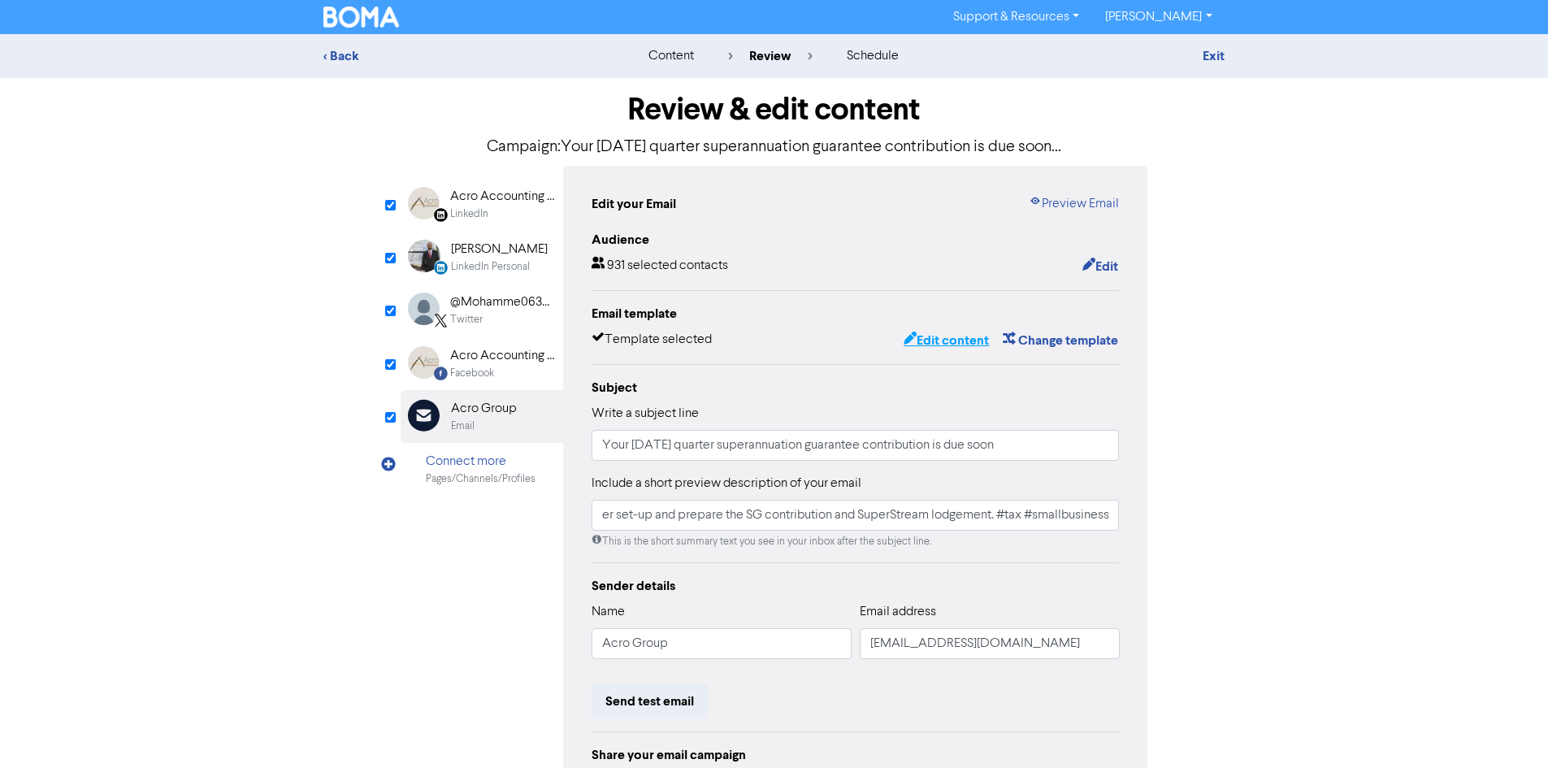
scroll to position [0, 0]
click at [950, 343] on button "Edit content" at bounding box center [946, 340] width 87 height 21
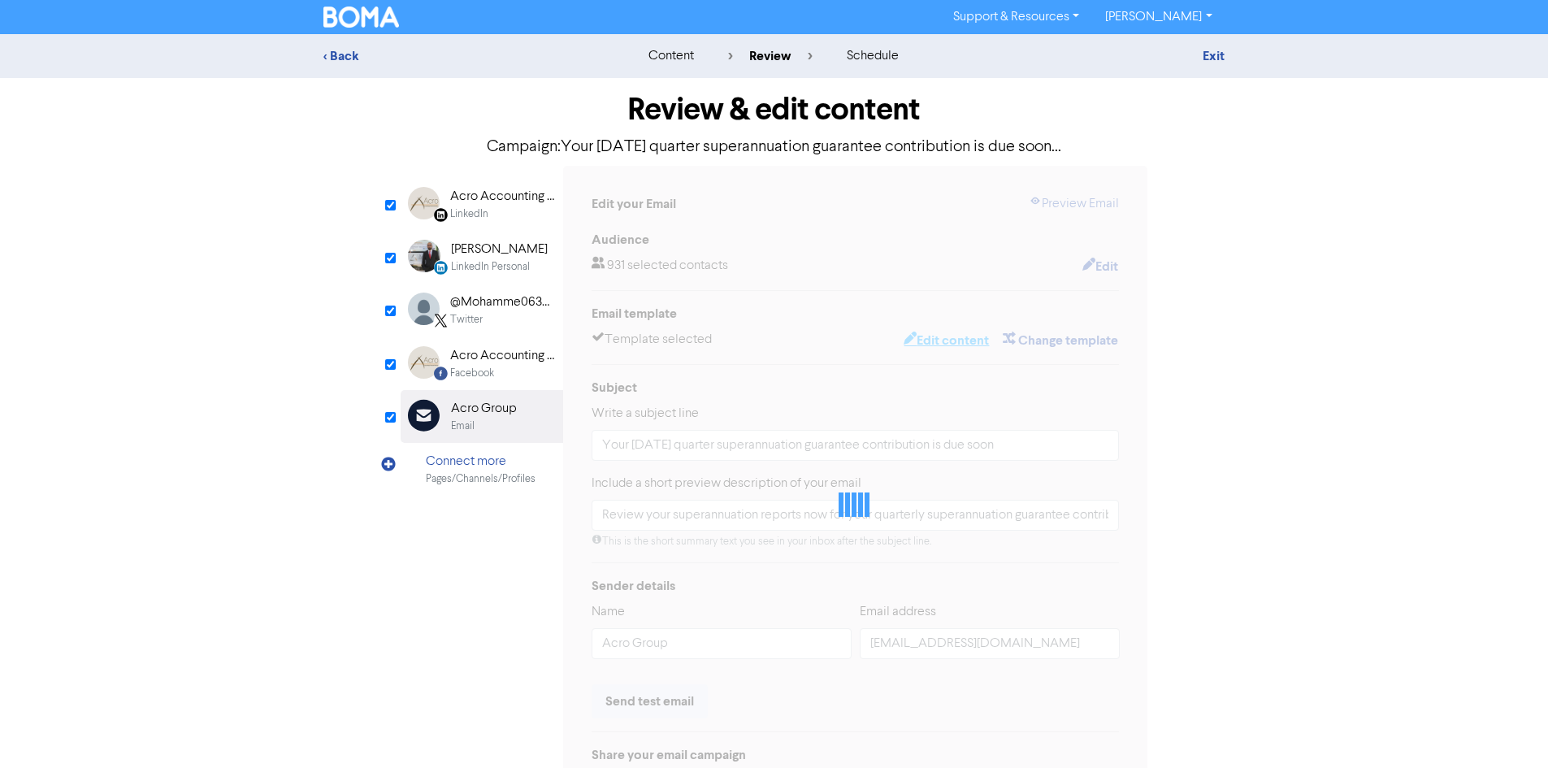
type input "Review your superannuation reports now for your quarterly superannuation guaran…"
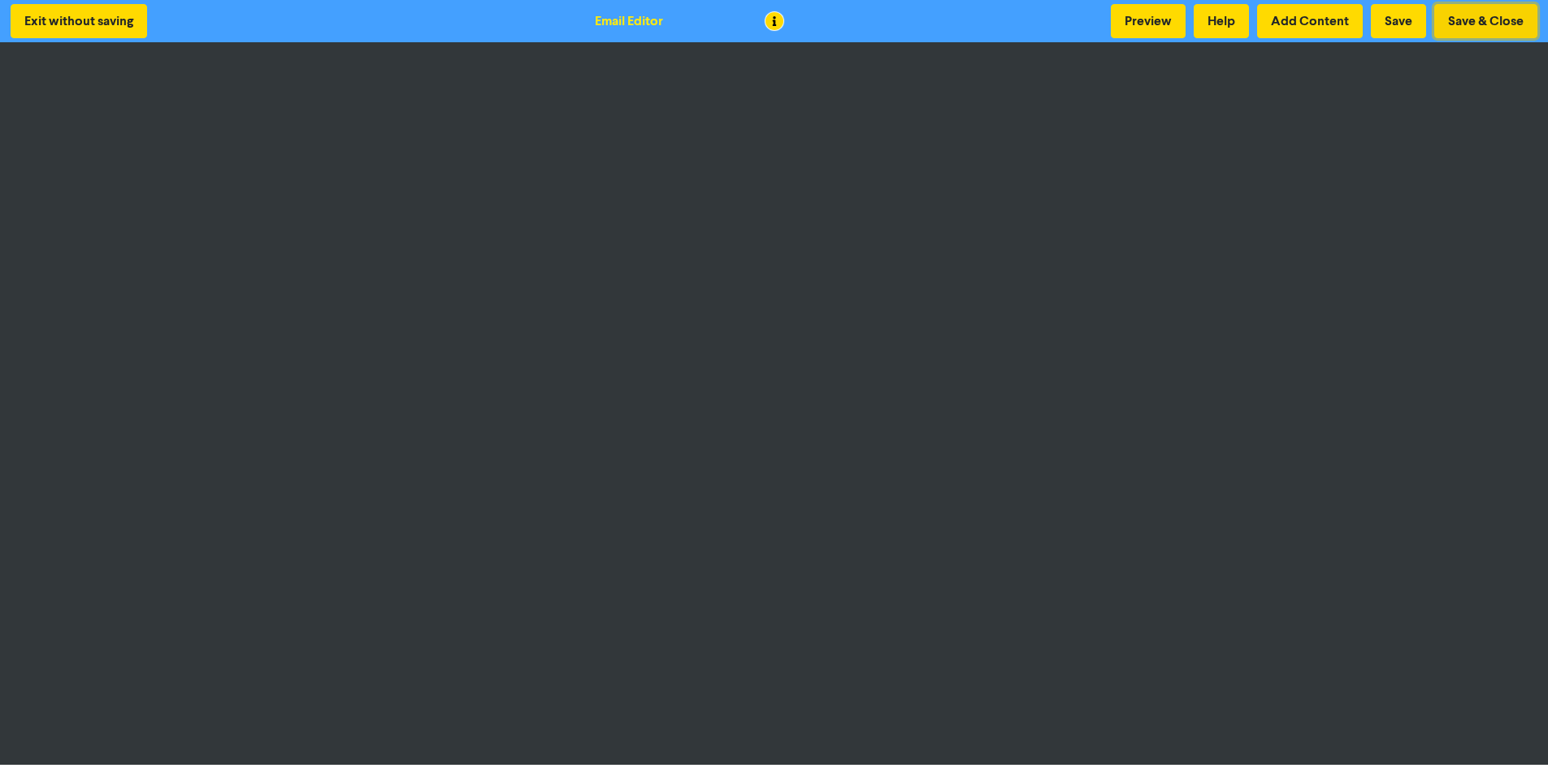
click at [1502, 16] on button "Save & Close" at bounding box center [1485, 21] width 103 height 34
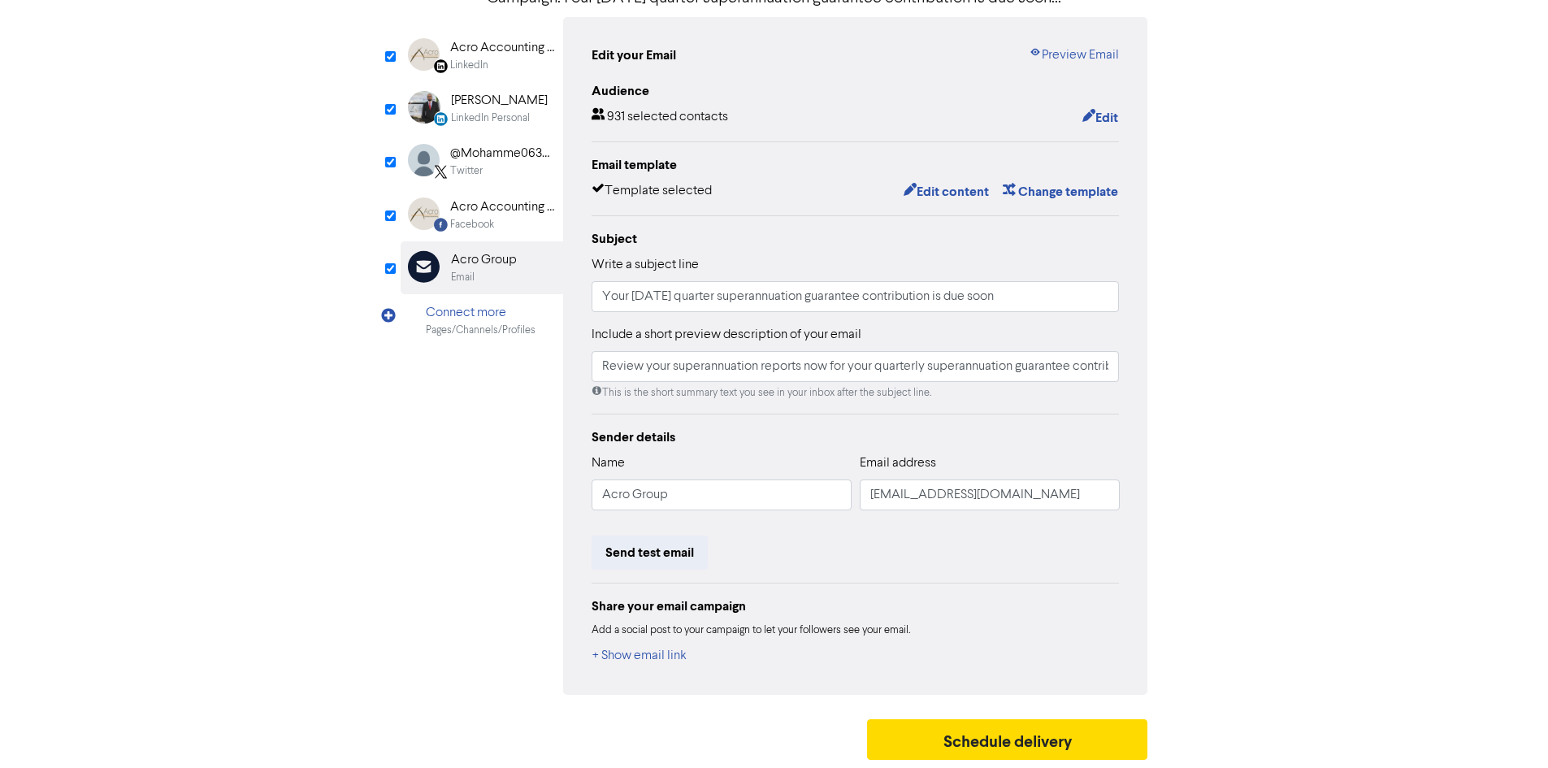
scroll to position [150, 0]
click at [975, 735] on button "Schedule delivery" at bounding box center [1007, 739] width 281 height 41
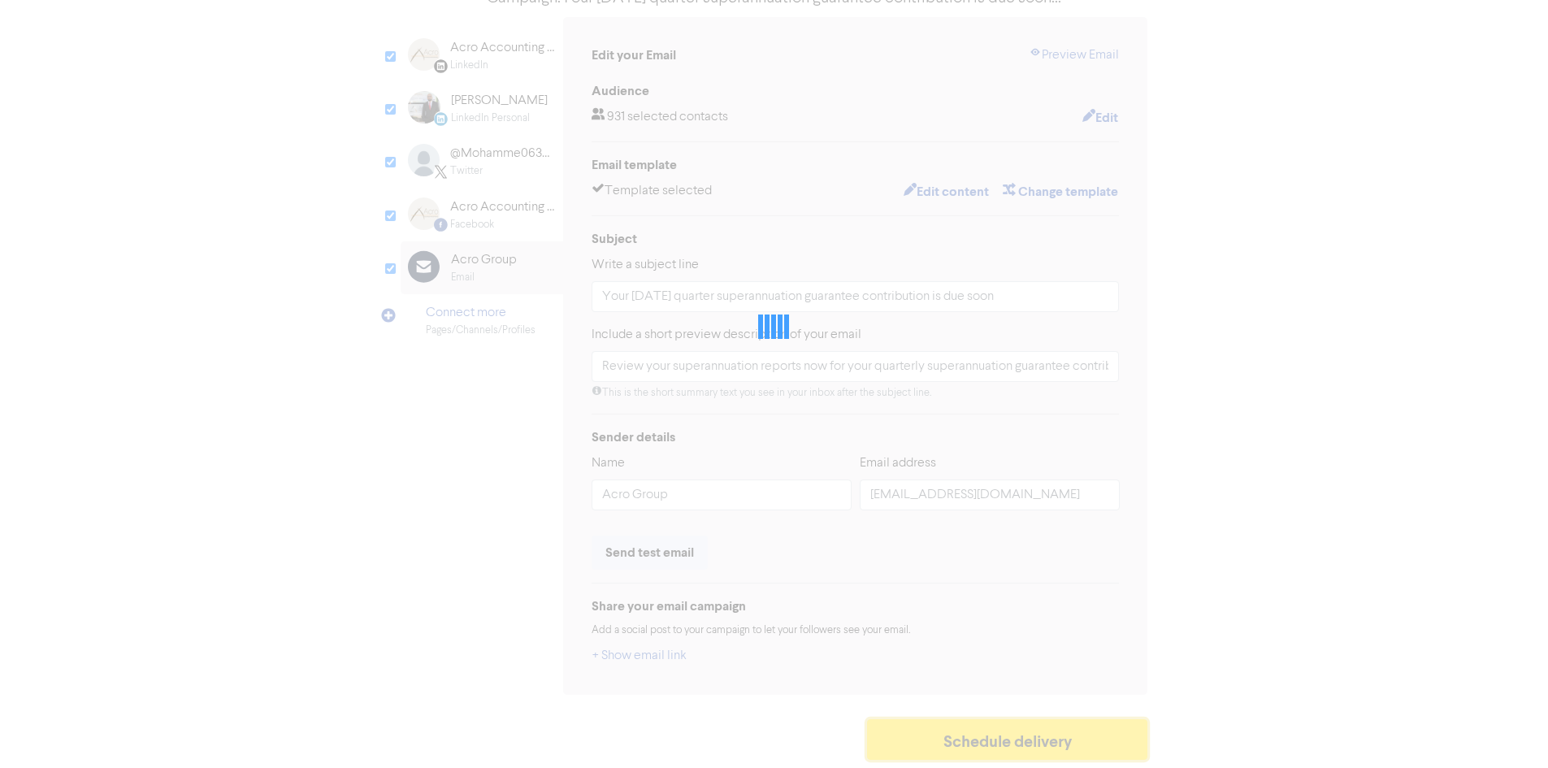
type input "Review your superannuation reports now for your quarterly superannuation guaran…"
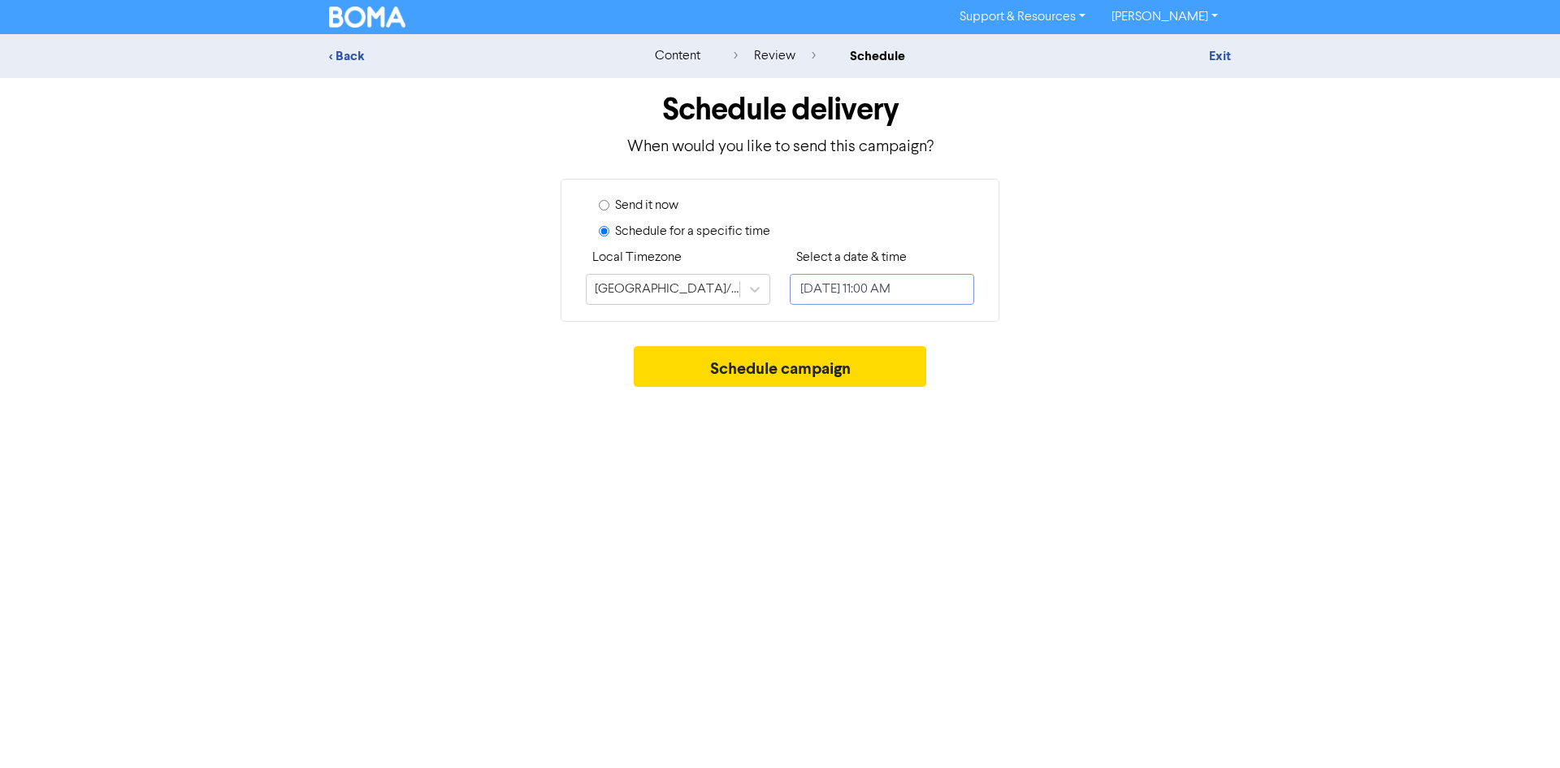
click at [857, 288] on input "[DATE] 11:00 AM" at bounding box center [882, 289] width 184 height 31
select select "8"
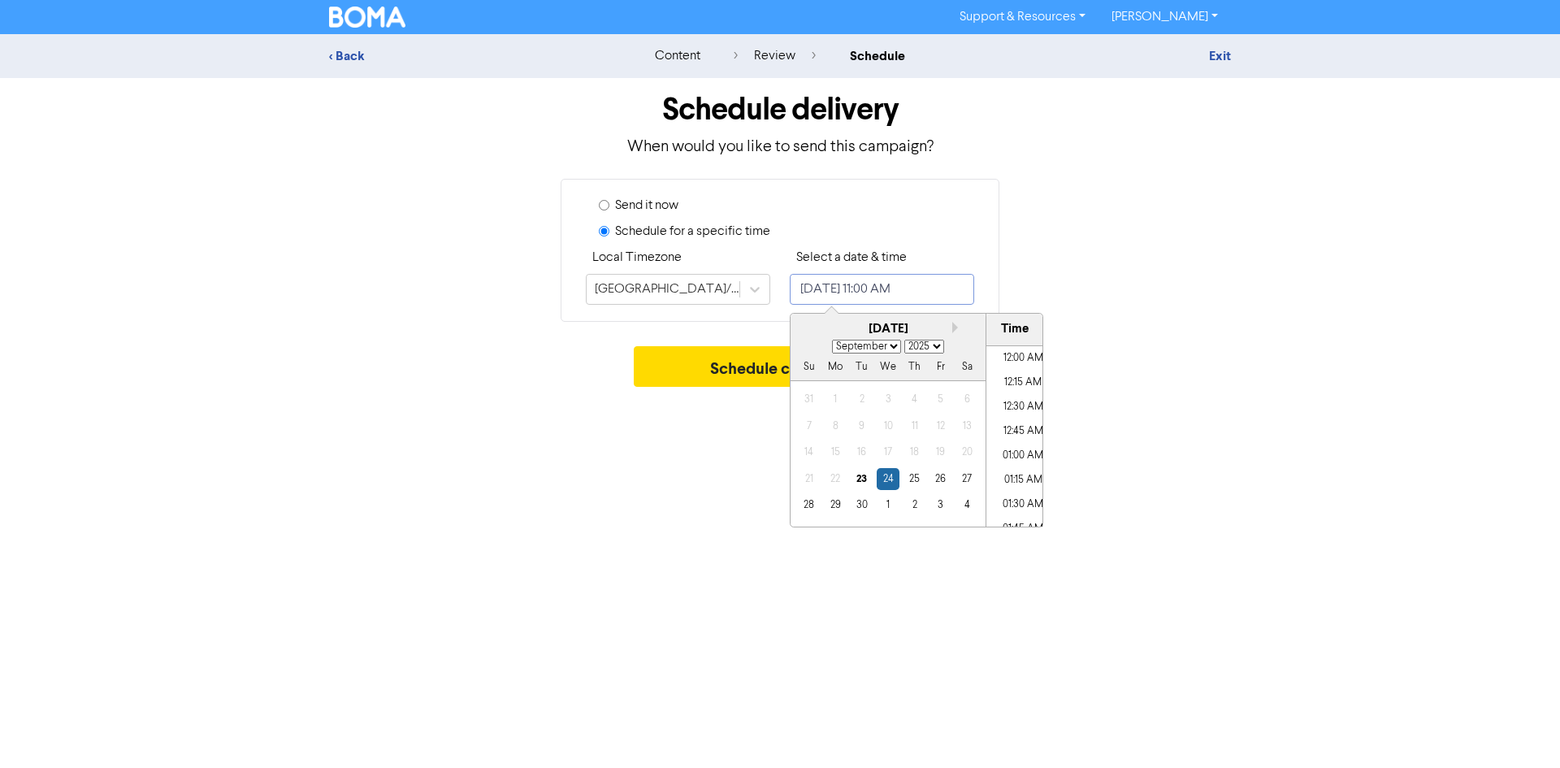
scroll to position [994, 0]
click at [860, 514] on div "30" at bounding box center [862, 505] width 22 height 22
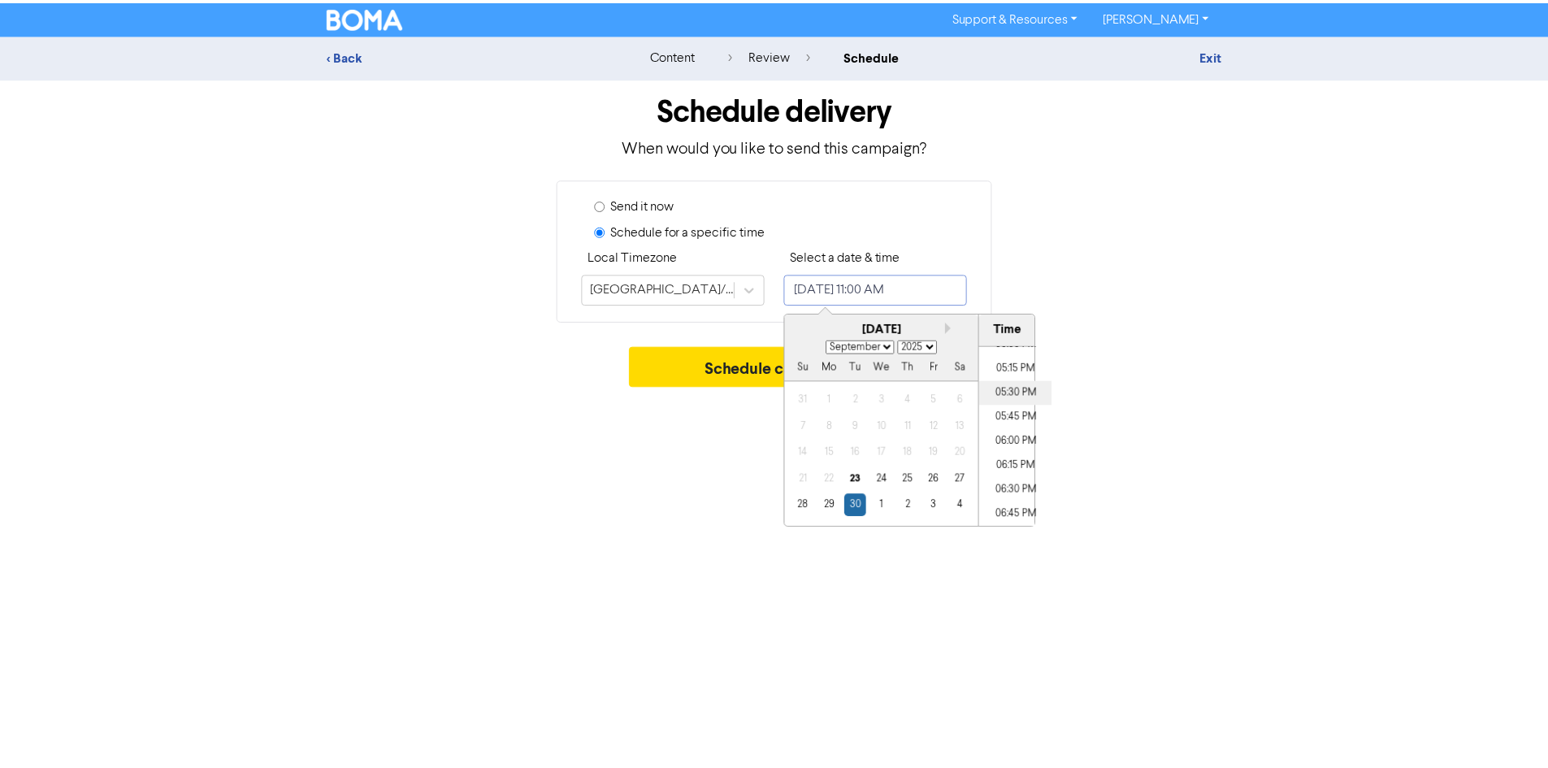
scroll to position [1563, 0]
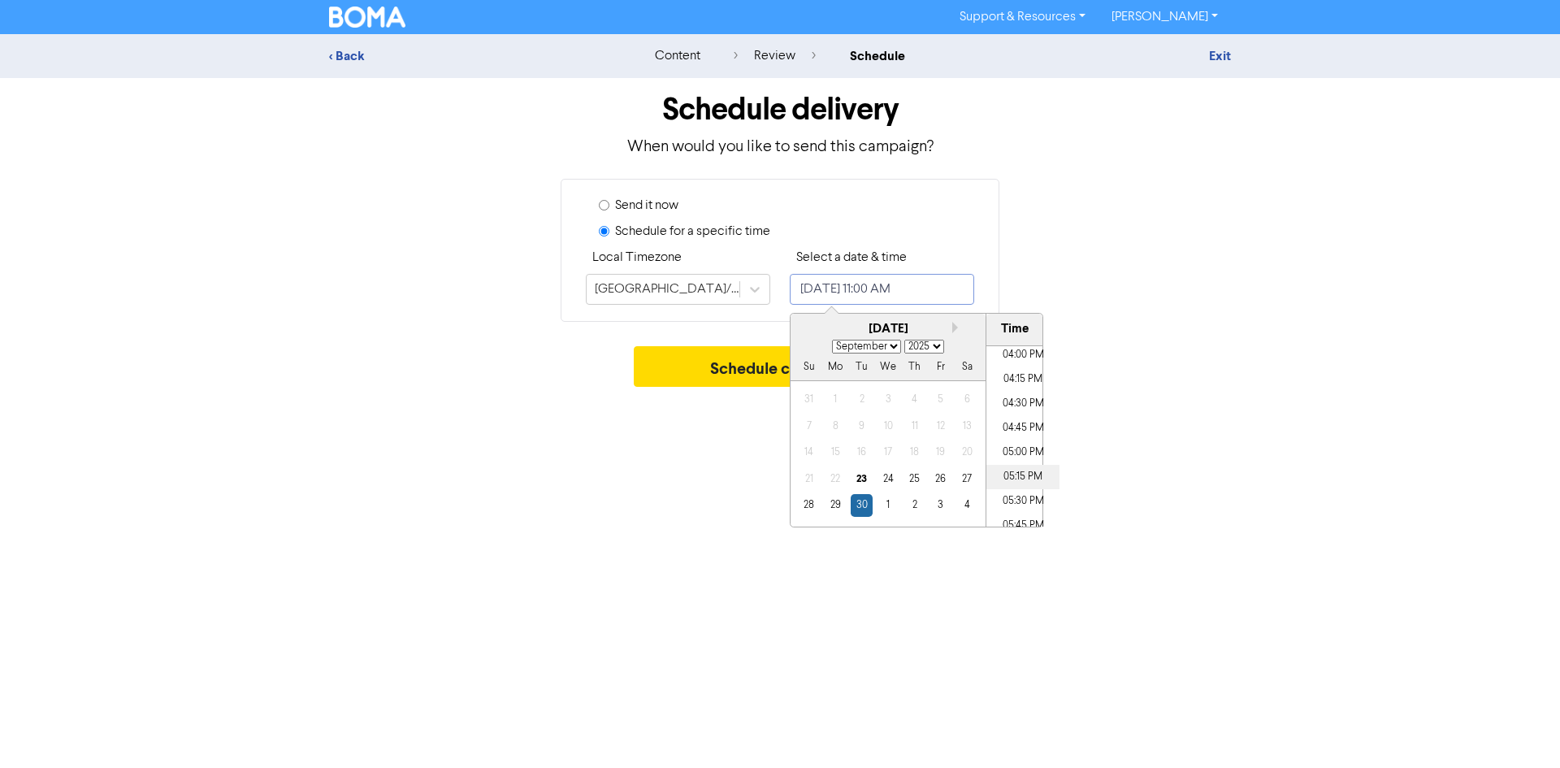
click at [1015, 475] on li "05:15 PM" at bounding box center [1022, 477] width 73 height 24
type input "[DATE] 5:15 PM"
click at [674, 361] on button "Schedule campaign" at bounding box center [780, 366] width 293 height 41
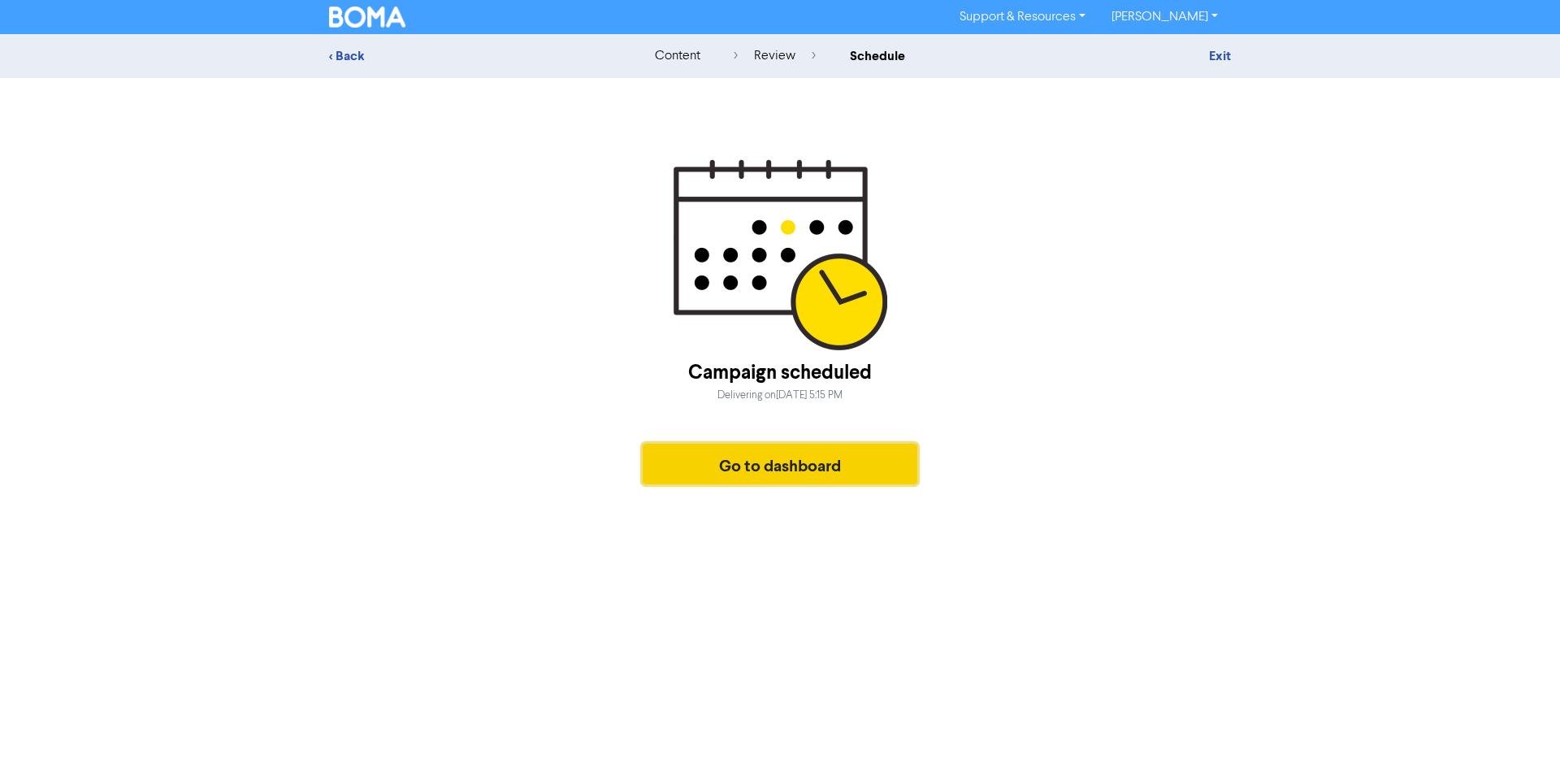
click at [792, 470] on button "Go to dashboard" at bounding box center [780, 464] width 275 height 41
